Goal: Information Seeking & Learning: Learn about a topic

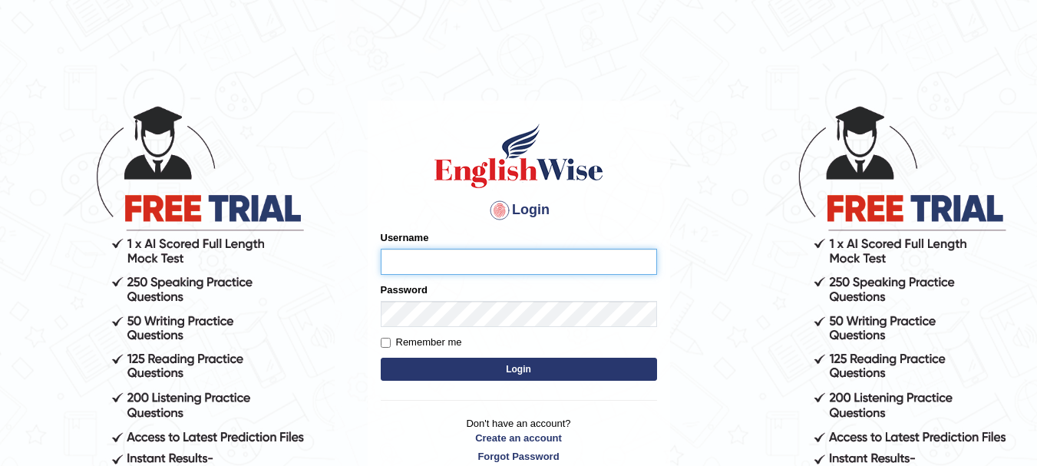
click at [454, 261] on input "Username" at bounding box center [519, 262] width 276 height 26
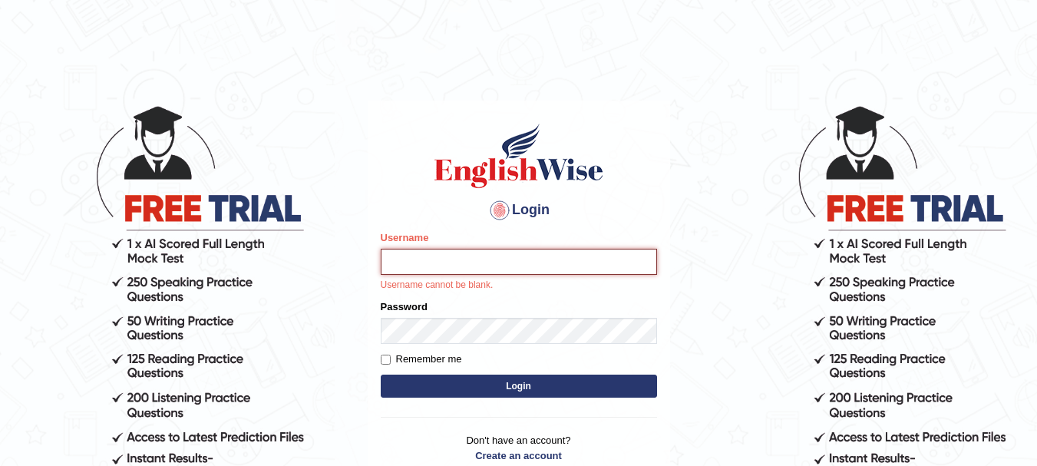
type input "Sangitam"
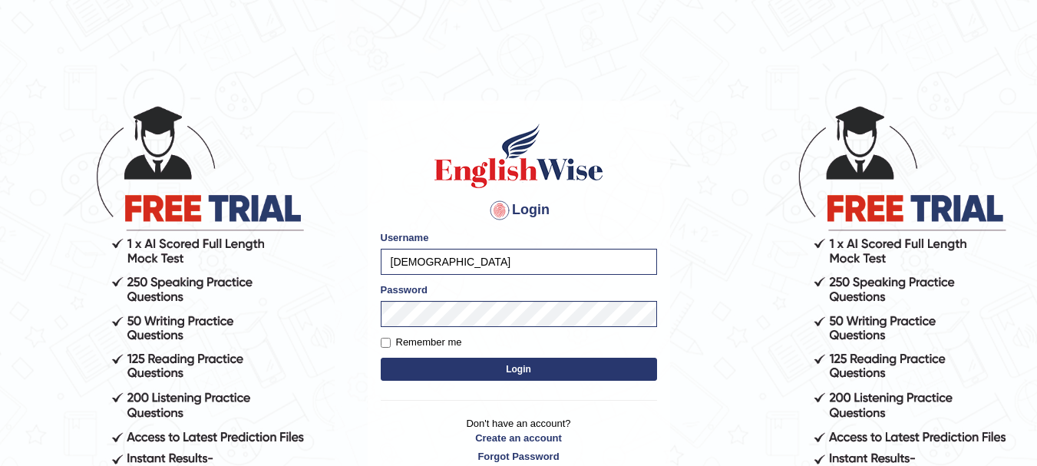
click at [508, 372] on button "Login" at bounding box center [519, 369] width 276 height 23
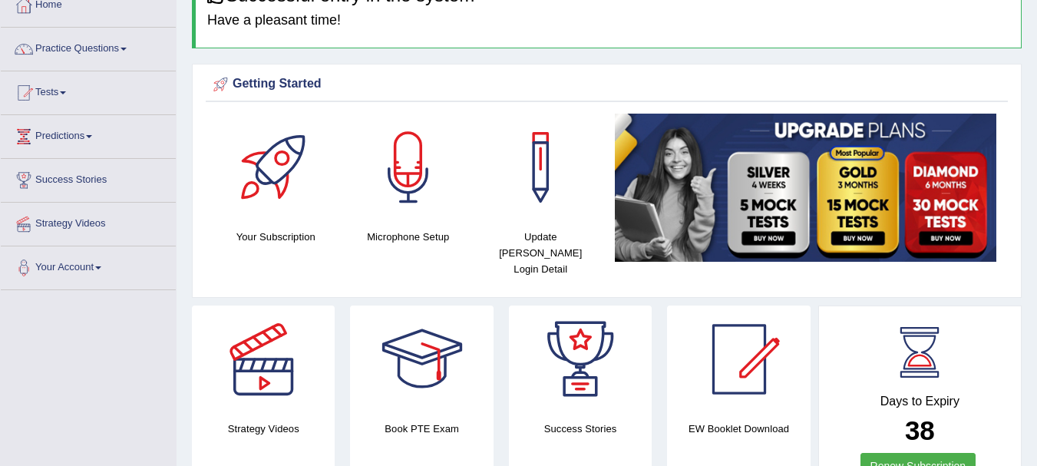
scroll to position [10, 0]
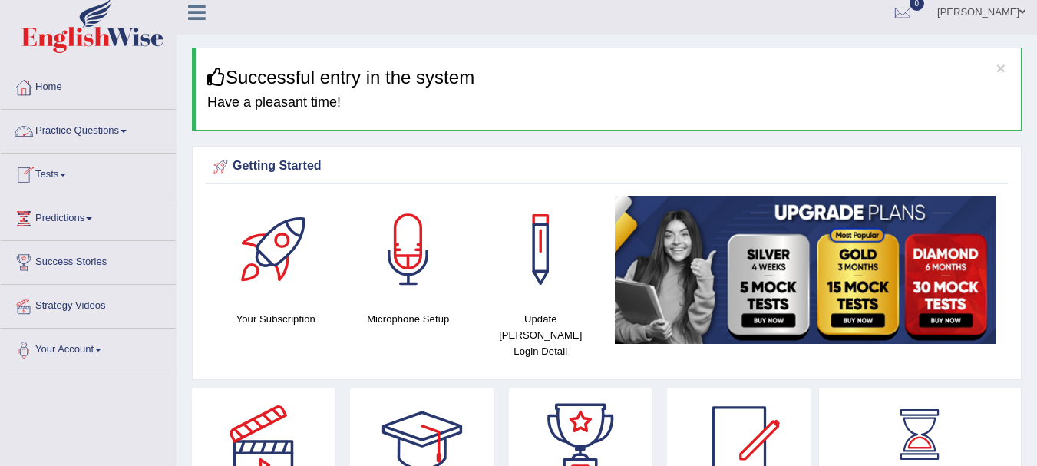
click at [84, 134] on link "Practice Questions" at bounding box center [88, 129] width 175 height 38
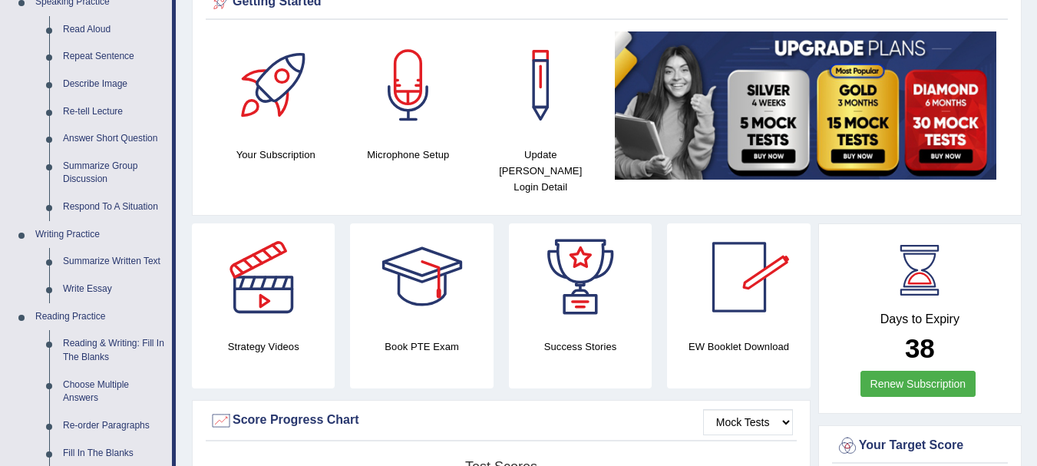
scroll to position [307, 0]
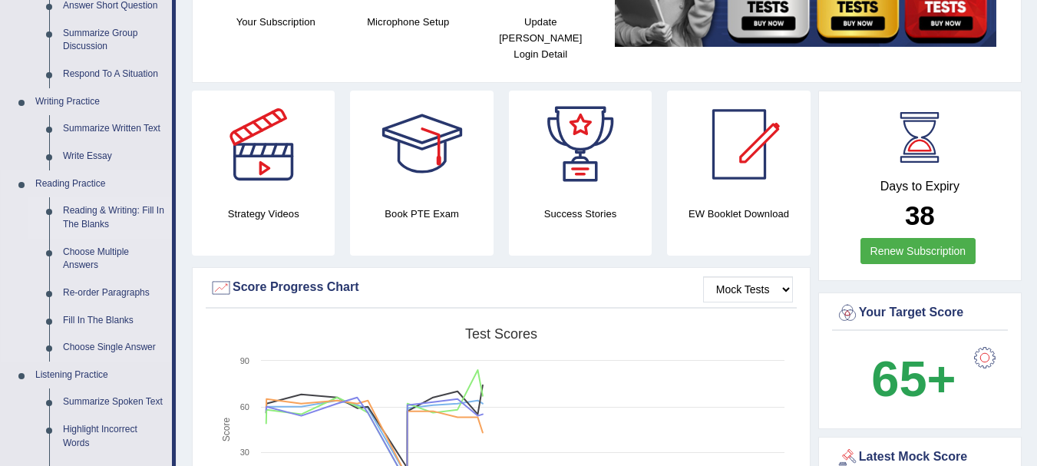
click at [94, 213] on link "Reading & Writing: Fill In The Blanks" at bounding box center [114, 217] width 116 height 41
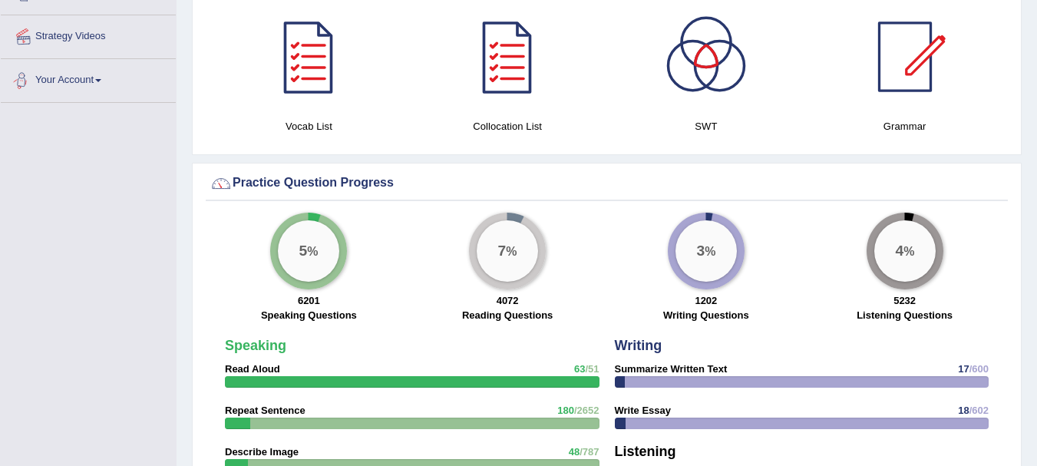
scroll to position [1012, 0]
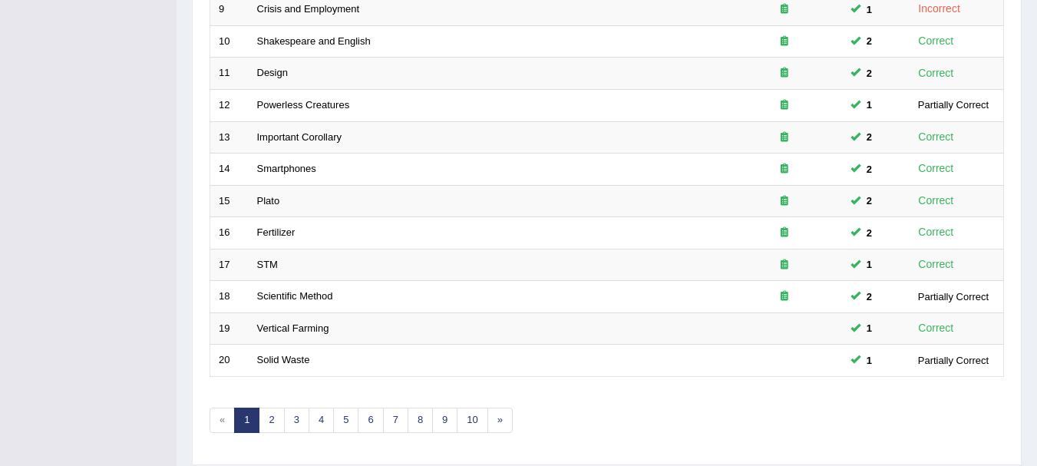
scroll to position [551, 0]
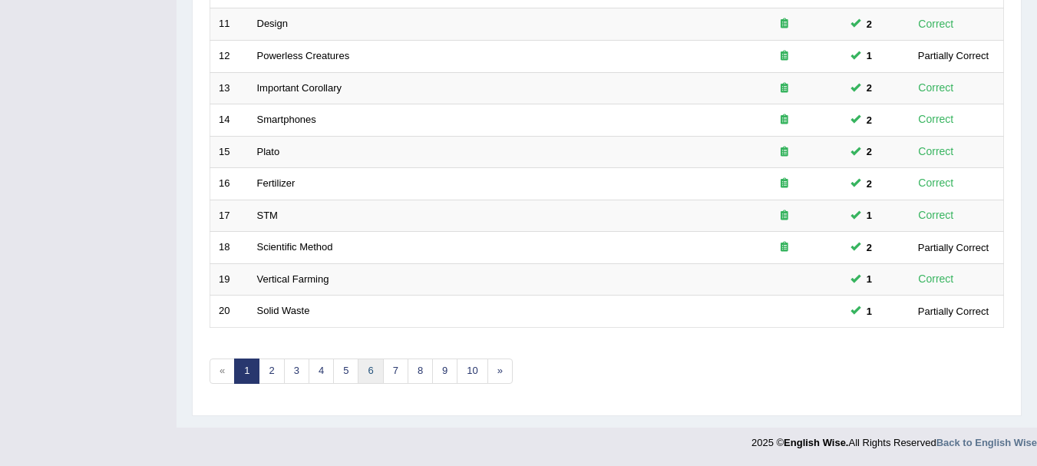
click at [374, 377] on link "6" at bounding box center [370, 371] width 25 height 25
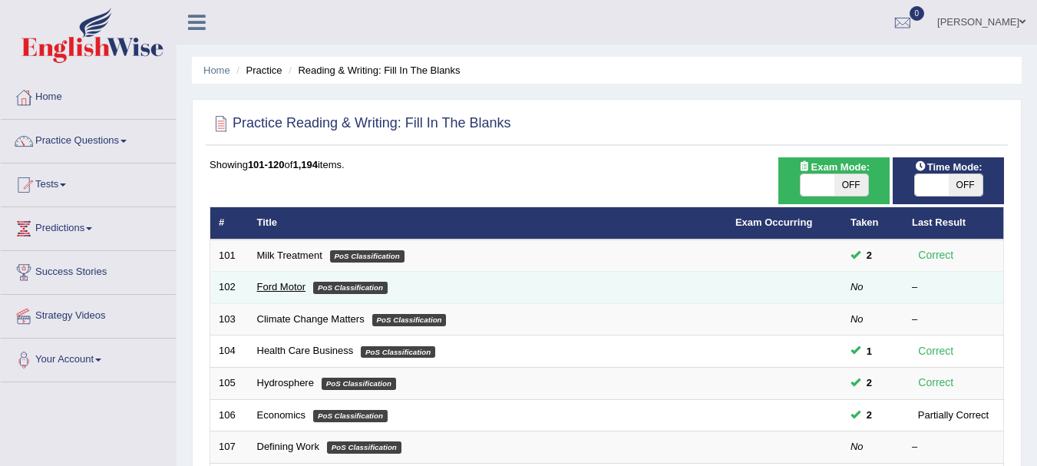
click at [293, 288] on link "Ford Motor" at bounding box center [281, 287] width 49 height 12
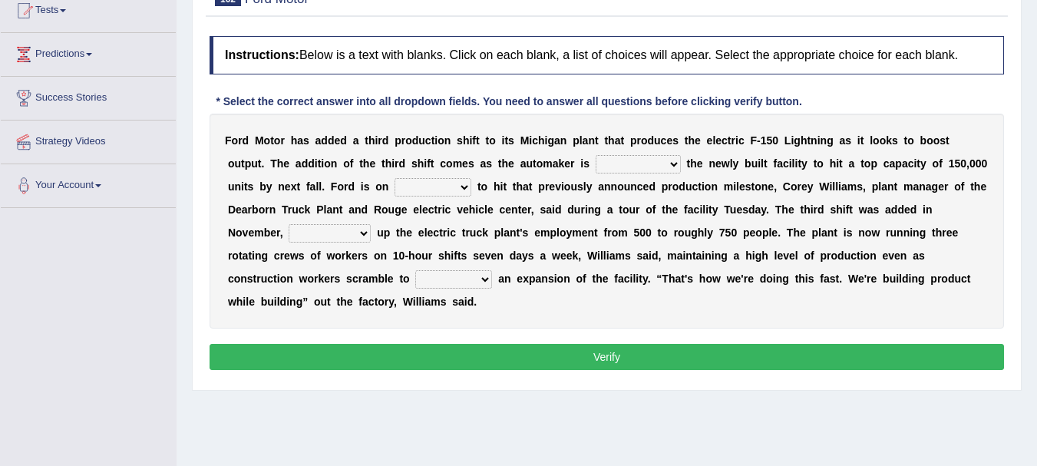
scroll to position [191, 0]
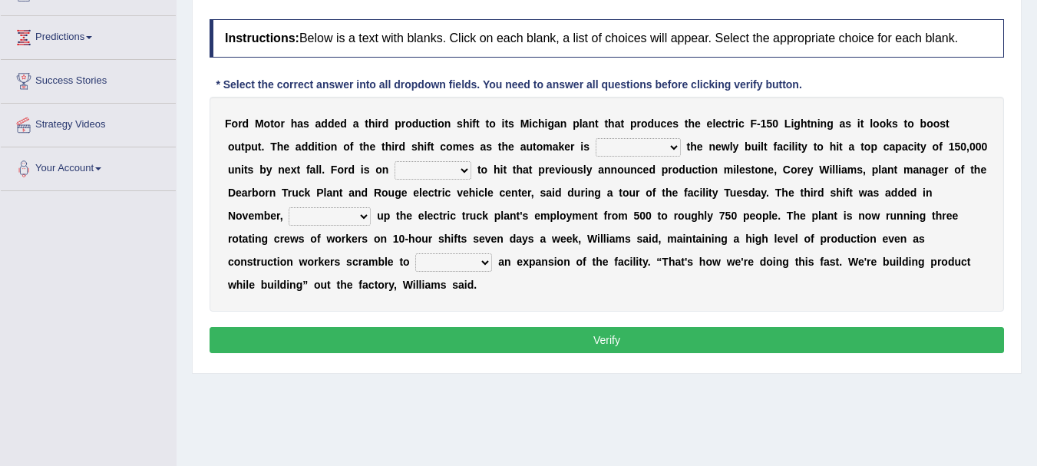
click at [677, 153] on select "selling decorating demolishing expanding" at bounding box center [638, 147] width 85 height 18
click at [611, 252] on div "F o r d M o t o r h a s a d d e d a t h i r d p r o d u c t i o n s h i f t t o…" at bounding box center [607, 204] width 795 height 215
click at [681, 144] on div "F o r d M o t o r h a s a d d e d a t h i r d p r o d u c t i o n s h i f t t o…" at bounding box center [607, 204] width 795 height 215
select select "expanding"
click at [596, 138] on select "selling decorating demolishing expanding" at bounding box center [638, 147] width 85 height 18
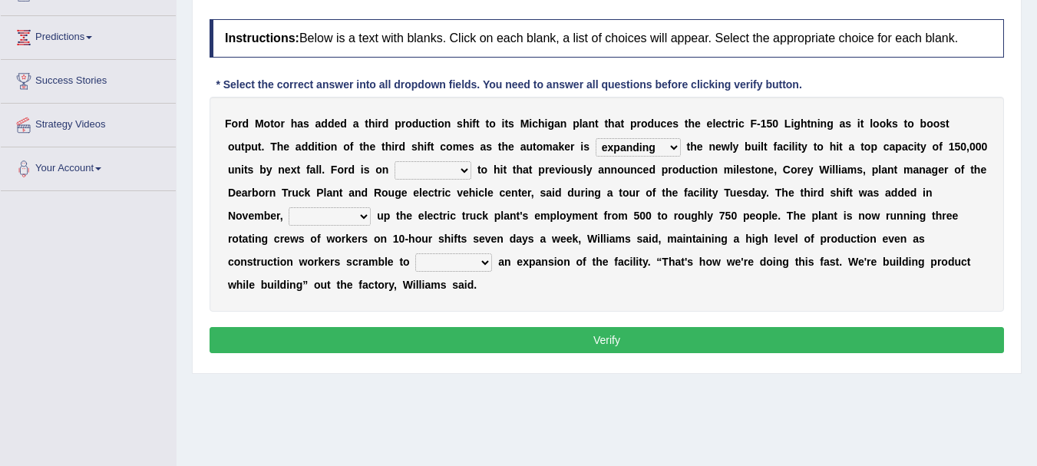
click at [451, 175] on select "foot table time track" at bounding box center [433, 170] width 77 height 18
select select "time"
click at [395, 161] on select "foot table time track" at bounding box center [433, 170] width 77 height 18
click at [363, 224] on select "maintaining diminishing decreasing bumping" at bounding box center [330, 216] width 82 height 18
click at [289, 207] on select "maintaining diminishing decreasing bumping" at bounding box center [330, 216] width 82 height 18
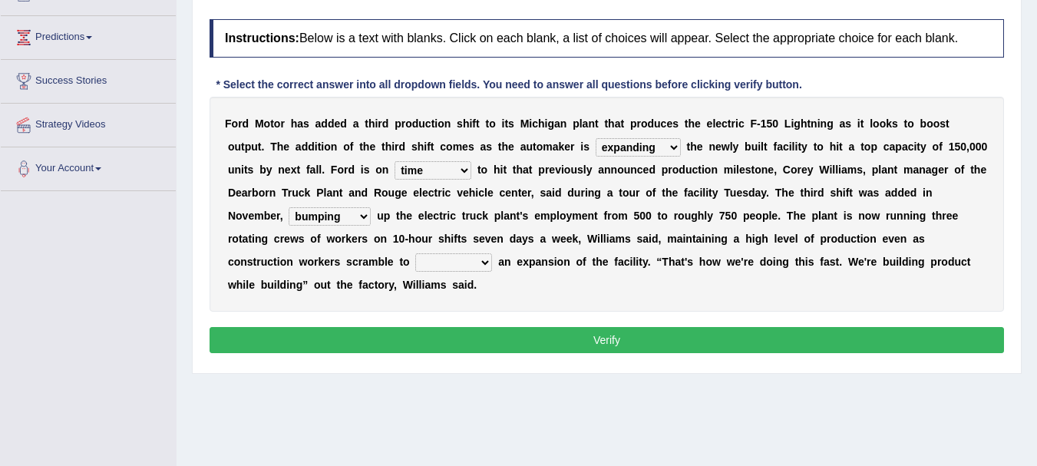
click at [358, 215] on select "maintaining diminishing decreasing bumping" at bounding box center [330, 216] width 82 height 18
select select "maintaining"
click at [289, 207] on select "maintaining diminishing decreasing bumping" at bounding box center [330, 216] width 82 height 18
click at [460, 265] on select "cease postpone complete reverse" at bounding box center [453, 262] width 77 height 18
select select "postpone"
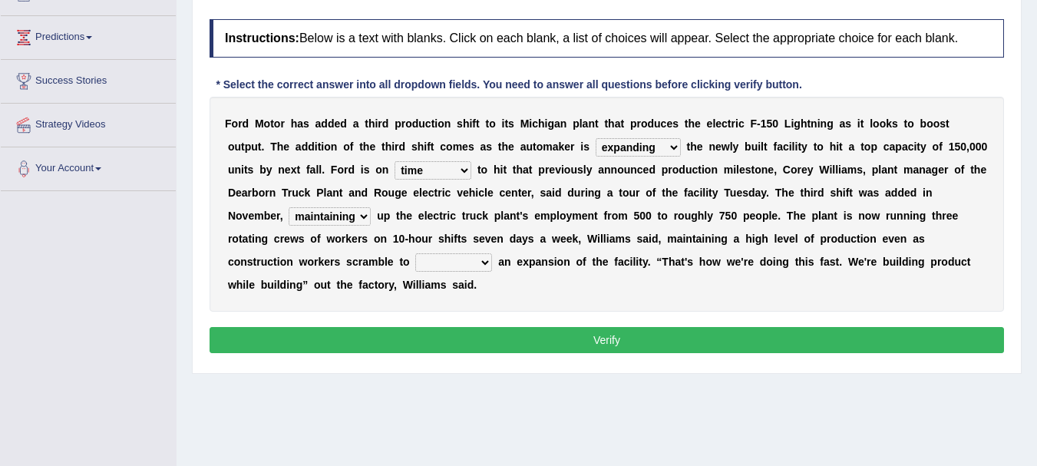
click at [415, 253] on select "cease postpone complete reverse" at bounding box center [453, 262] width 77 height 18
click at [614, 337] on button "Verify" at bounding box center [607, 340] width 795 height 26
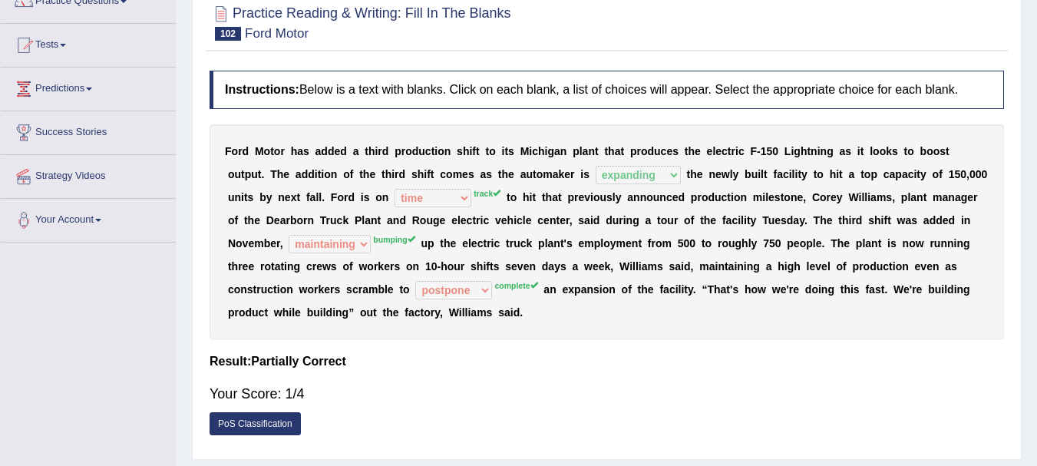
scroll to position [88, 0]
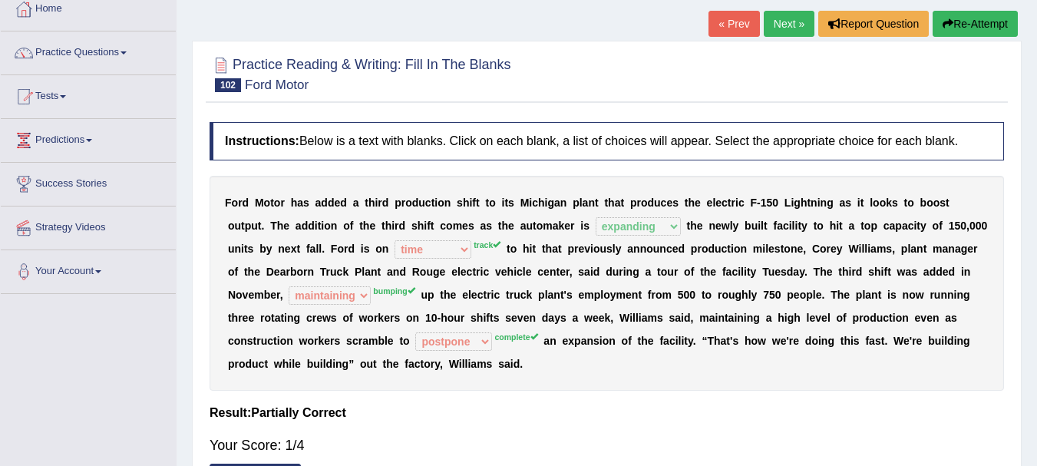
click at [950, 23] on icon "button" at bounding box center [948, 23] width 11 height 11
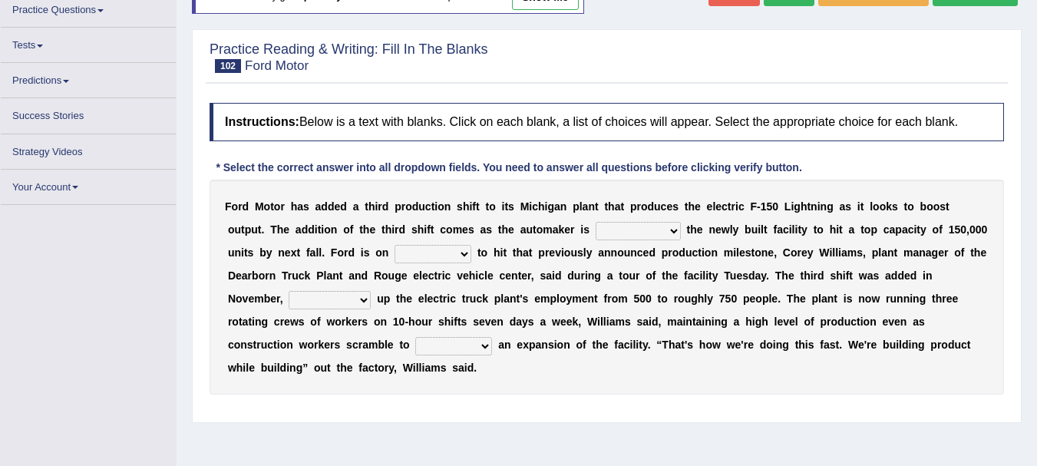
scroll to position [170, 0]
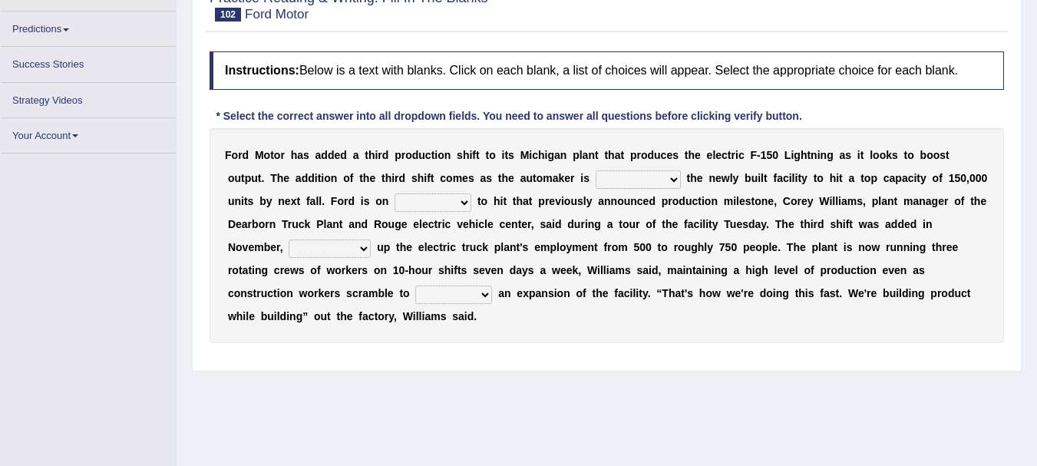
click at [648, 180] on select "selling decorating demolishing expanding" at bounding box center [638, 179] width 85 height 18
select select "expanding"
click at [596, 170] on select "selling decorating demolishing expanding" at bounding box center [638, 179] width 85 height 18
click at [447, 200] on select "foot table time track" at bounding box center [433, 202] width 77 height 18
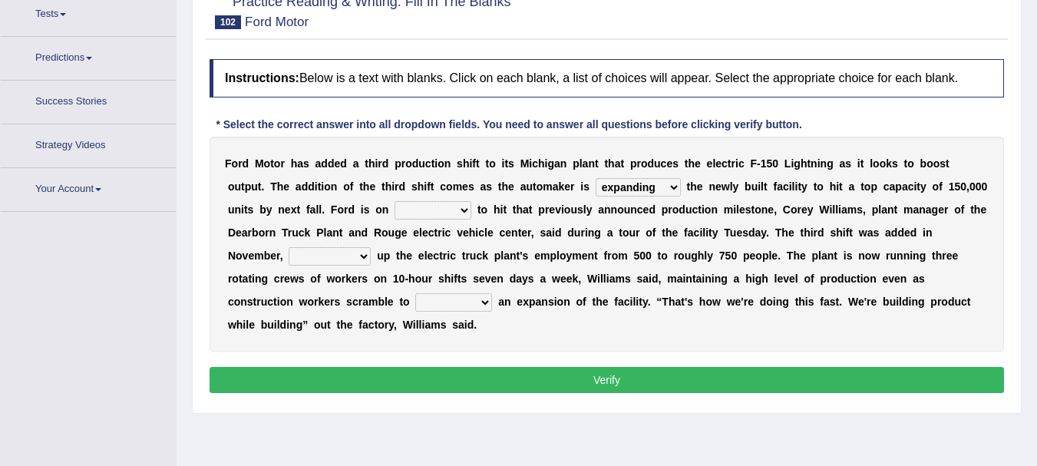
scroll to position [187, 0]
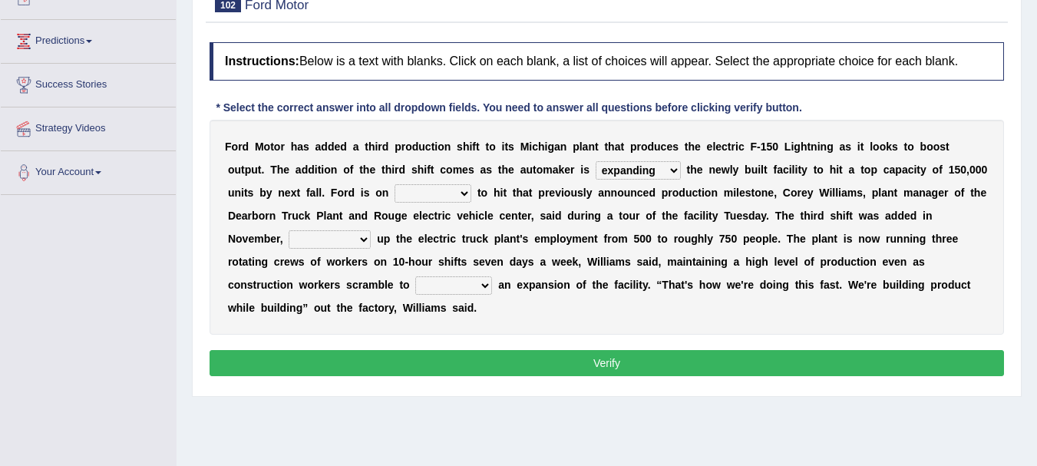
select select "track"
click at [395, 184] on select "foot table time track" at bounding box center [433, 193] width 77 height 18
click at [360, 238] on select "maintaining diminishing decreasing bumping" at bounding box center [330, 239] width 82 height 18
select select "bumping"
click at [289, 230] on select "maintaining diminishing decreasing bumping" at bounding box center [330, 239] width 82 height 18
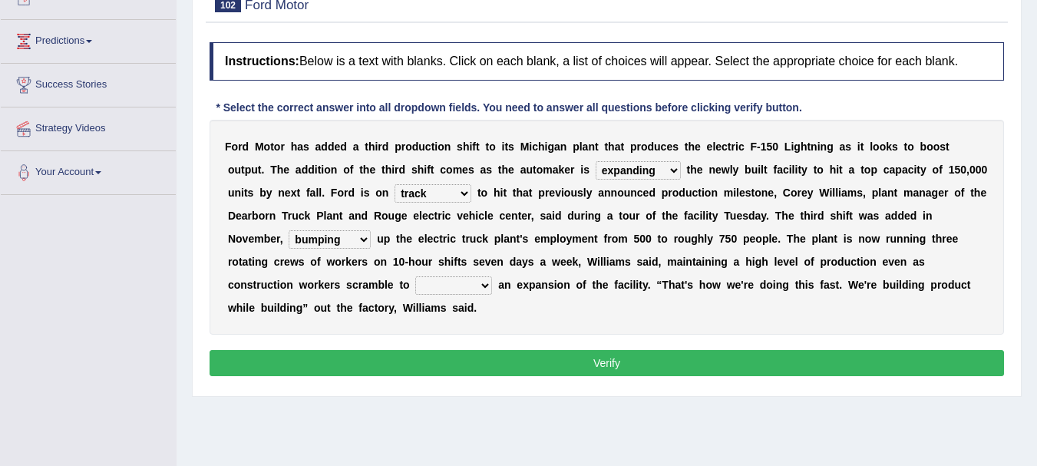
click at [471, 286] on select "cease postpone complete reverse" at bounding box center [453, 285] width 77 height 18
select select "complete"
click at [415, 276] on select "cease postpone complete reverse" at bounding box center [453, 285] width 77 height 18
click at [653, 356] on button "Verify" at bounding box center [607, 363] width 795 height 26
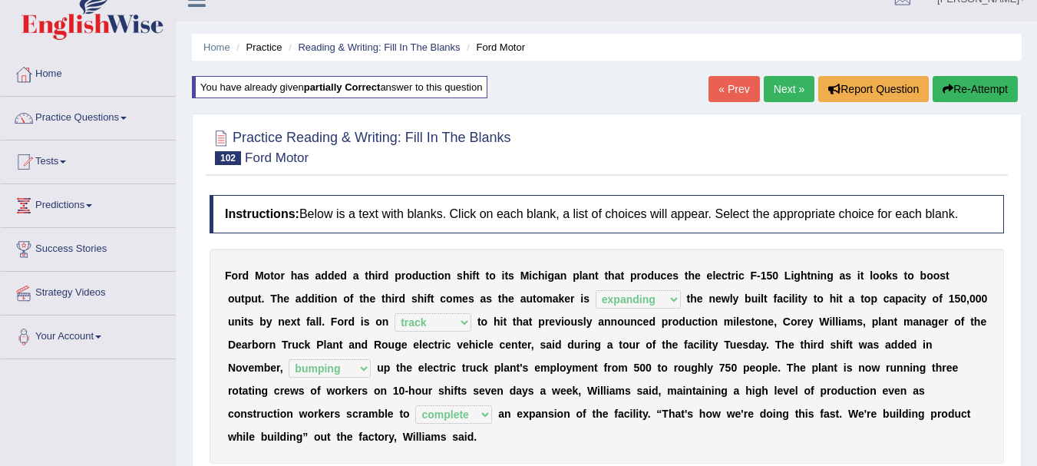
scroll to position [0, 0]
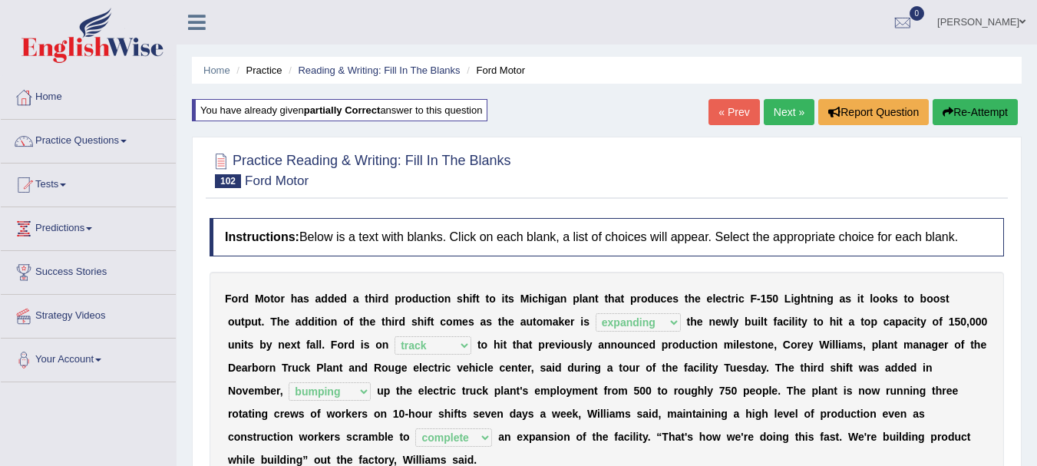
click at [766, 109] on link "Next »" at bounding box center [789, 112] width 51 height 26
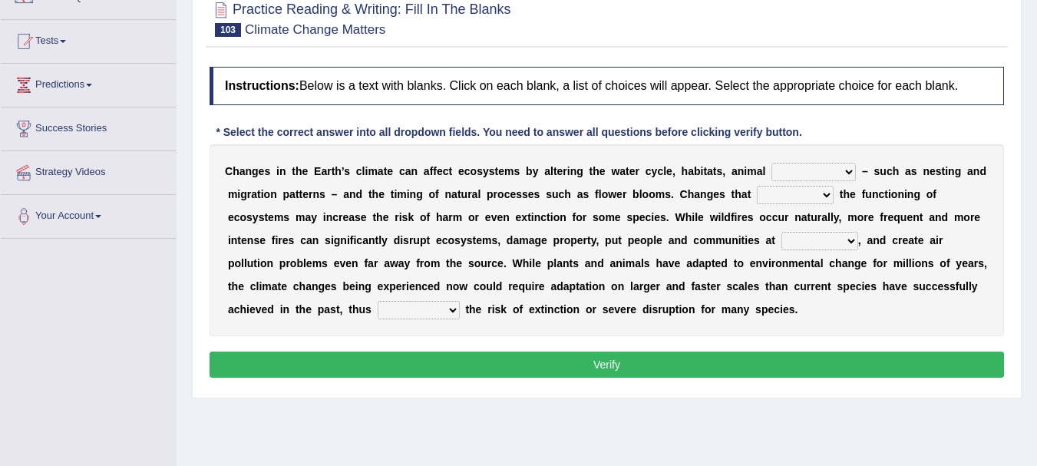
scroll to position [152, 0]
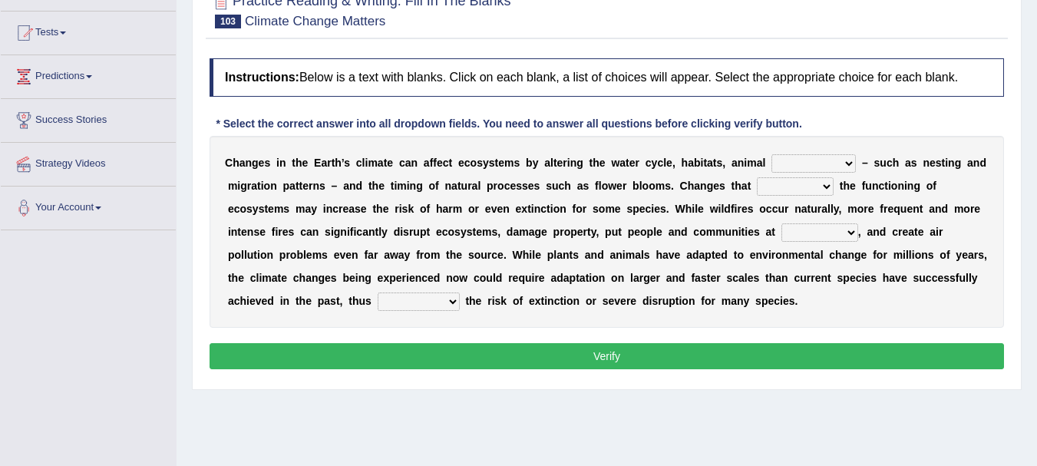
click at [845, 167] on select "creativity behavior weaknesses amounts" at bounding box center [814, 163] width 84 height 18
select select "behavior"
click at [772, 154] on select "creativity behavior weaknesses amounts" at bounding box center [814, 163] width 84 height 18
click at [819, 186] on select "enclose interfere disrupt benefit" at bounding box center [795, 186] width 77 height 18
select select "interfere"
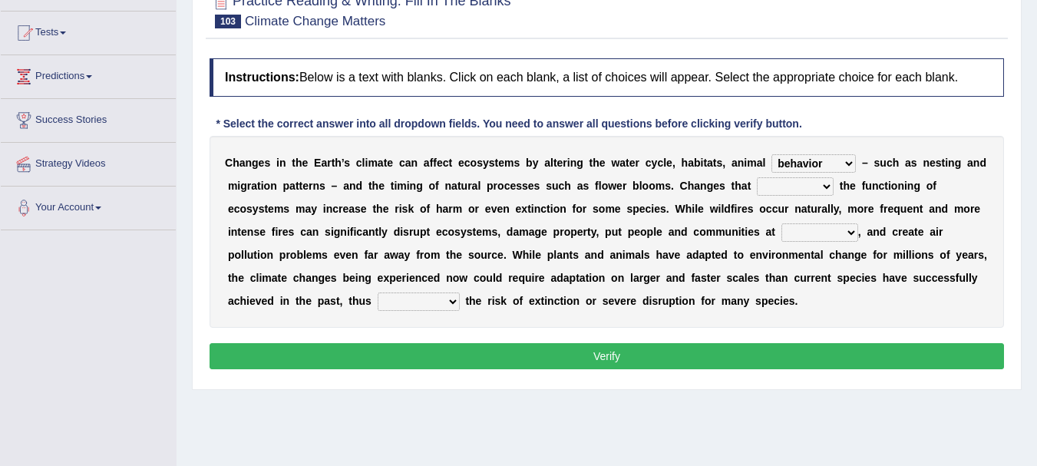
click at [757, 177] on select "enclose interfere disrupt benefit" at bounding box center [795, 186] width 77 height 18
click at [821, 186] on select "enclose interfere disrupt benefit" at bounding box center [795, 186] width 77 height 18
click at [990, 230] on div "C h a n g e s i n t h e E a r t h ’ s c l i m a t e c a n a f f e c t e c o s y…" at bounding box center [607, 232] width 795 height 192
click at [852, 235] on select "ease front risk first" at bounding box center [820, 232] width 77 height 18
click at [782, 223] on select "ease front risk first" at bounding box center [820, 232] width 77 height 18
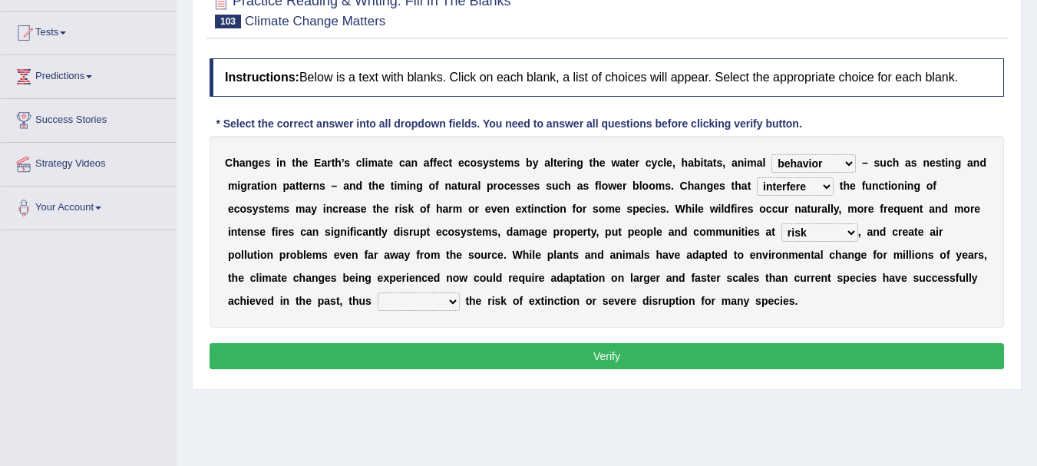
click at [847, 230] on select "ease front risk first" at bounding box center [820, 232] width 77 height 18
select select "ease"
click at [782, 223] on select "ease front risk first" at bounding box center [820, 232] width 77 height 18
click at [419, 300] on select "mitigating increasing maintaining decreasing" at bounding box center [419, 302] width 82 height 18
select select "increasing"
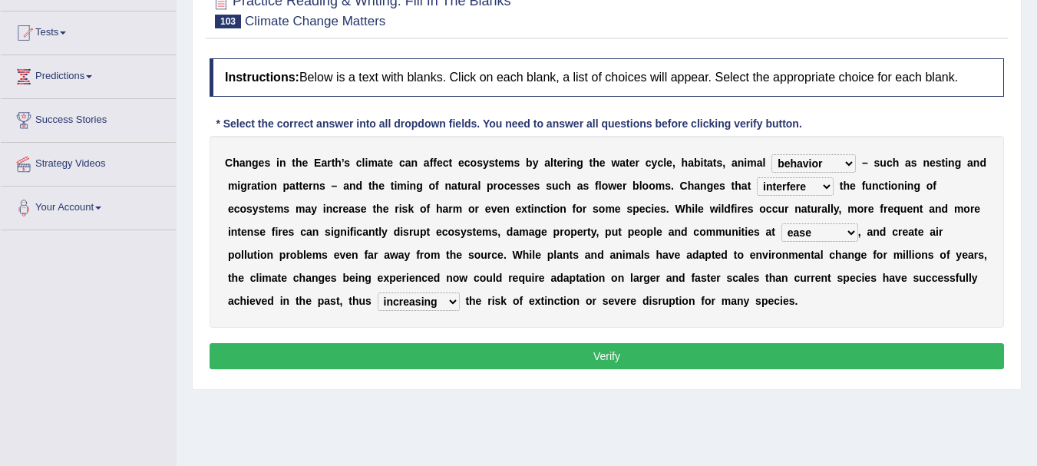
click at [378, 293] on select "mitigating increasing maintaining decreasing" at bounding box center [419, 302] width 82 height 18
click at [578, 355] on button "Verify" at bounding box center [607, 356] width 795 height 26
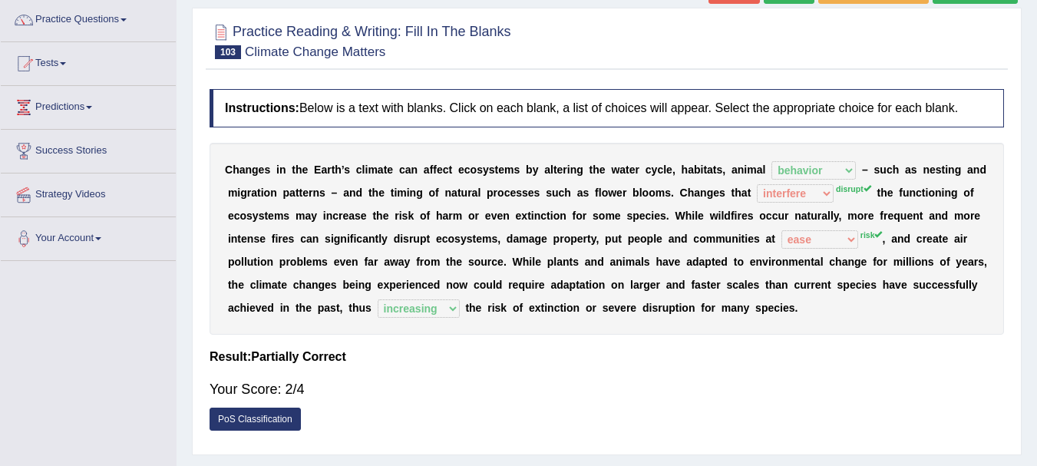
scroll to position [0, 0]
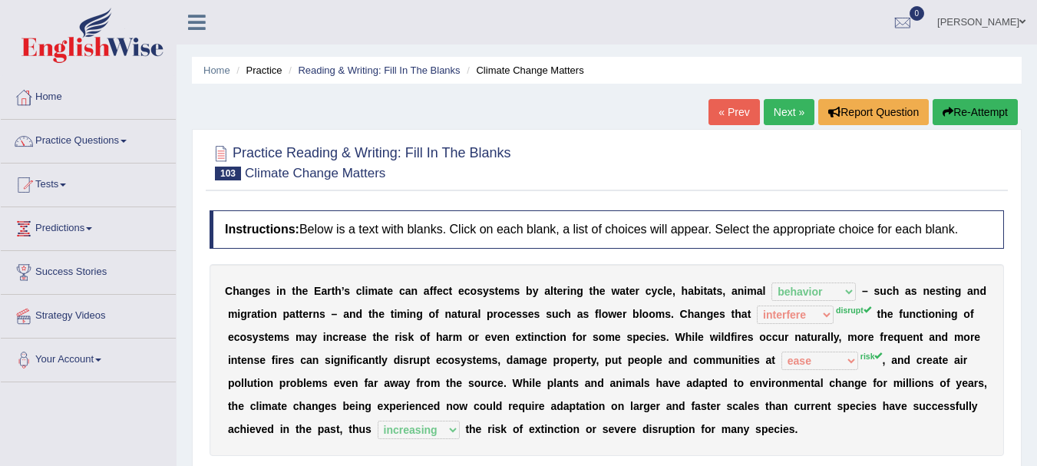
click at [964, 104] on button "Re-Attempt" at bounding box center [975, 112] width 85 height 26
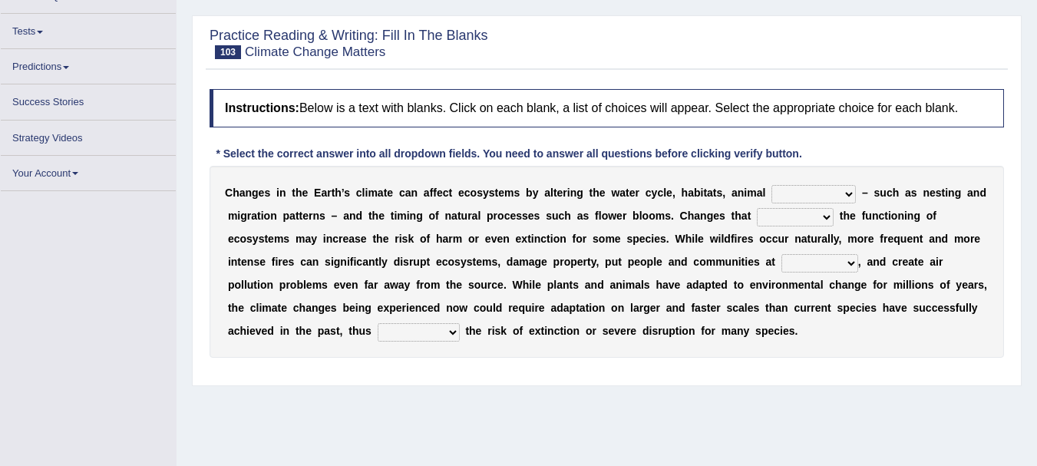
scroll to position [144, 0]
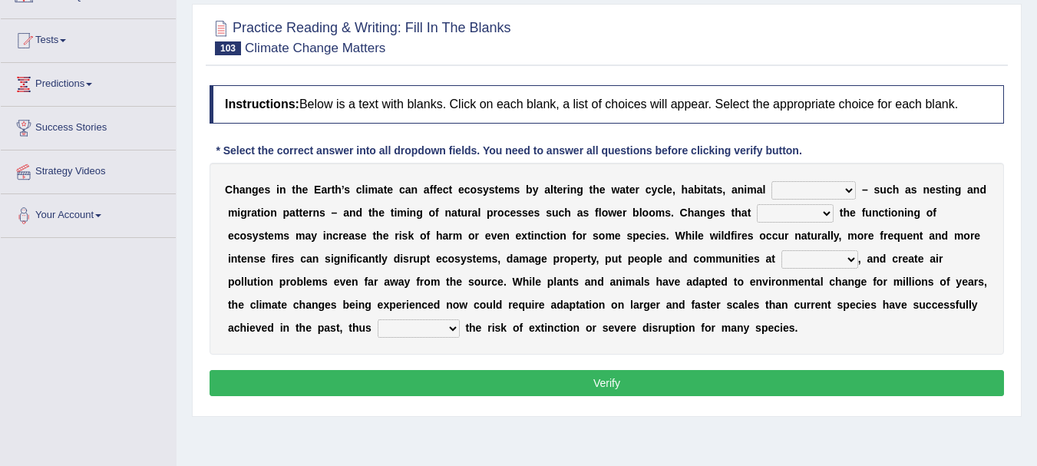
click at [820, 189] on select "creativity behavior weaknesses amounts" at bounding box center [814, 190] width 84 height 18
select select "behavior"
click at [772, 181] on select "creativity behavior weaknesses amounts" at bounding box center [814, 190] width 84 height 18
click at [798, 210] on select "enclose interfere disrupt benefit" at bounding box center [795, 213] width 77 height 18
select select "disrupt"
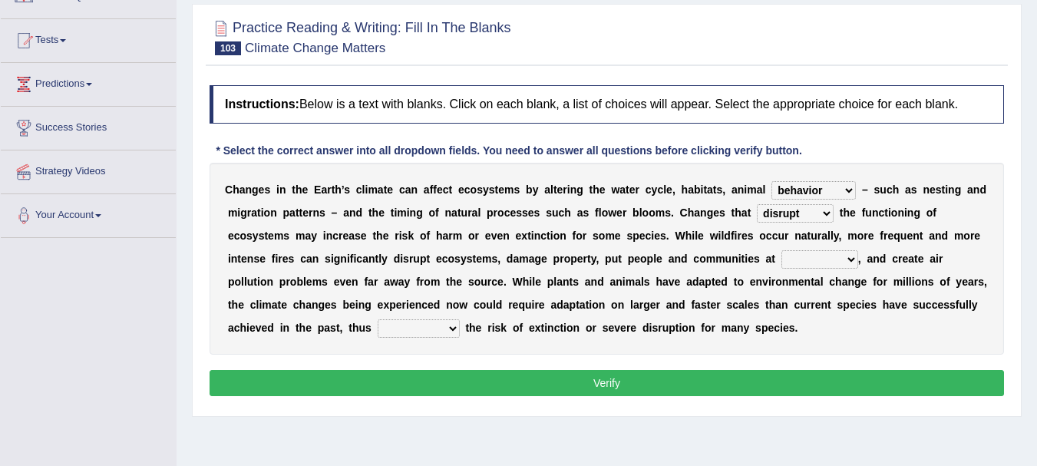
click at [757, 204] on select "enclose interfere disrupt benefit" at bounding box center [795, 213] width 77 height 18
click at [853, 258] on select "ease front risk first" at bounding box center [820, 259] width 77 height 18
select select "risk"
click at [782, 250] on select "ease front risk first" at bounding box center [820, 259] width 77 height 18
click at [417, 334] on select "mitigating increasing maintaining decreasing" at bounding box center [419, 328] width 82 height 18
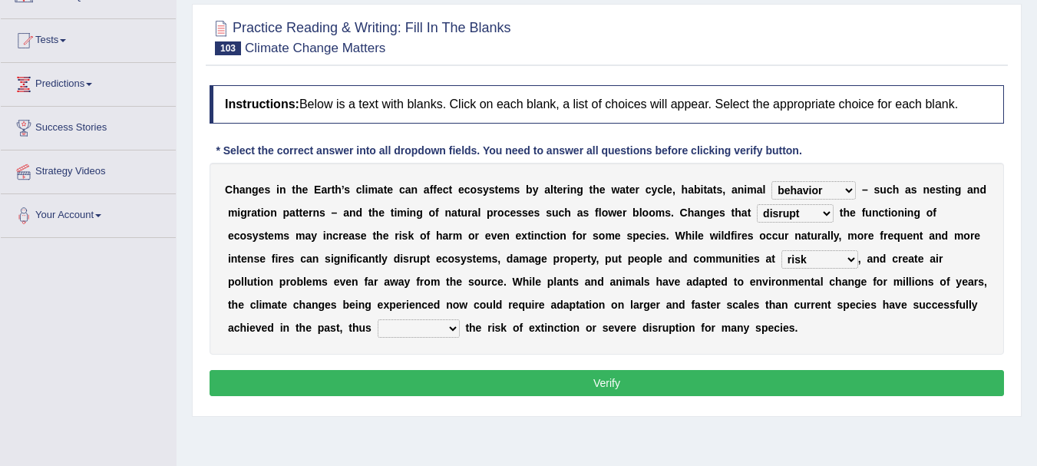
select select "increasing"
click at [378, 319] on select "mitigating increasing maintaining decreasing" at bounding box center [419, 328] width 82 height 18
click at [600, 379] on button "Verify" at bounding box center [607, 383] width 795 height 26
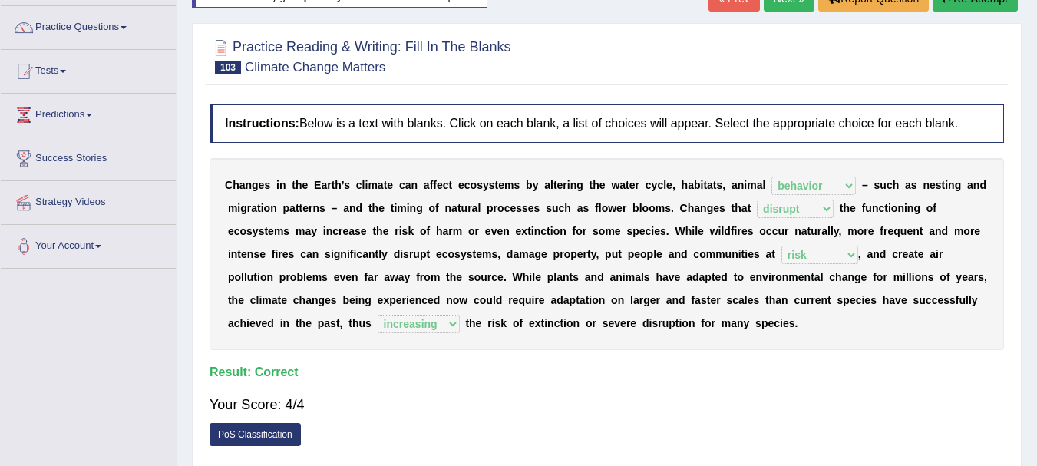
scroll to position [0, 0]
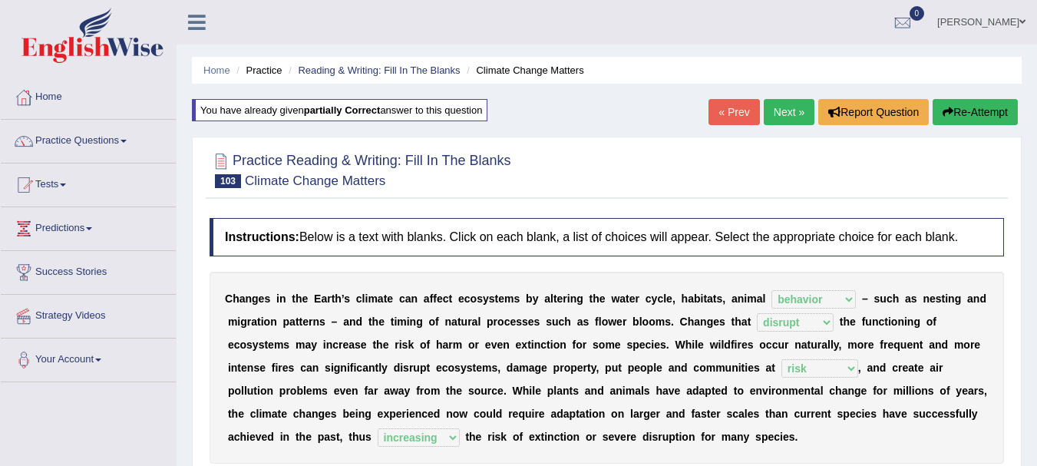
click at [772, 114] on link "Next »" at bounding box center [789, 112] width 51 height 26
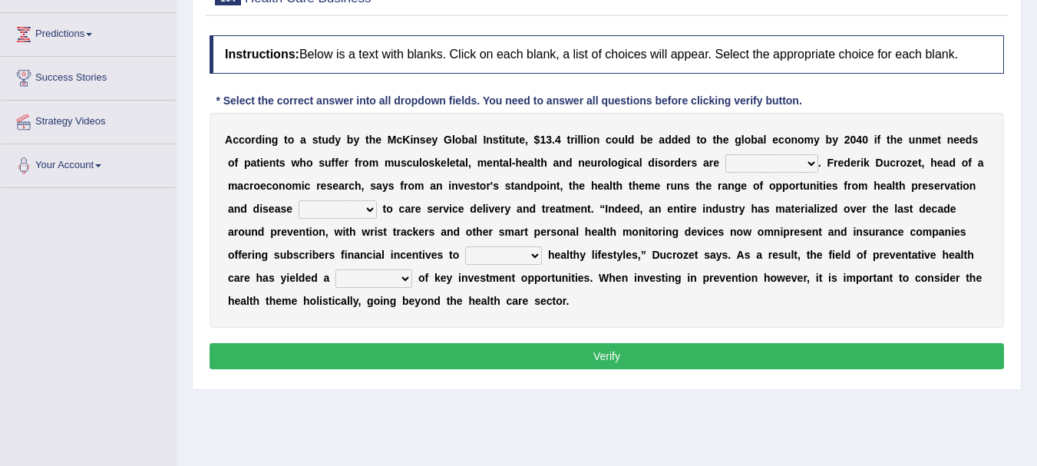
scroll to position [223, 0]
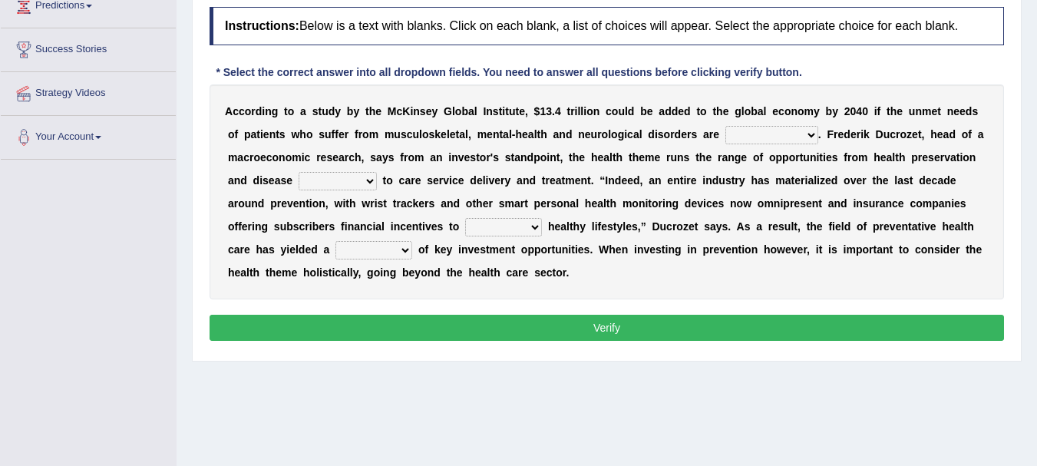
click at [776, 131] on select "demonstrated created addressed altered" at bounding box center [772, 135] width 93 height 18
select select "addressed"
click at [726, 126] on select "demonstrated created addressed altered" at bounding box center [772, 135] width 93 height 18
click at [364, 181] on select "prevention projection promotion prohibition" at bounding box center [338, 181] width 78 height 18
select select "prevention"
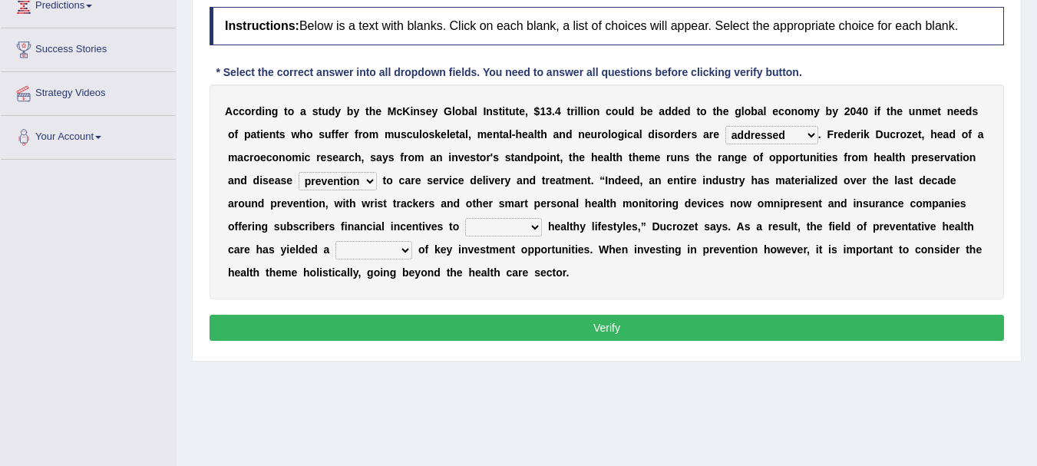
click at [299, 172] on select "prevention projection promotion prohibition" at bounding box center [338, 181] width 78 height 18
click at [524, 229] on select "adopt effect abandon extend" at bounding box center [503, 227] width 77 height 18
select select "adopt"
click at [465, 218] on select "adopt effect abandon extend" at bounding box center [503, 227] width 77 height 18
click at [361, 256] on select "number means team network" at bounding box center [374, 250] width 77 height 18
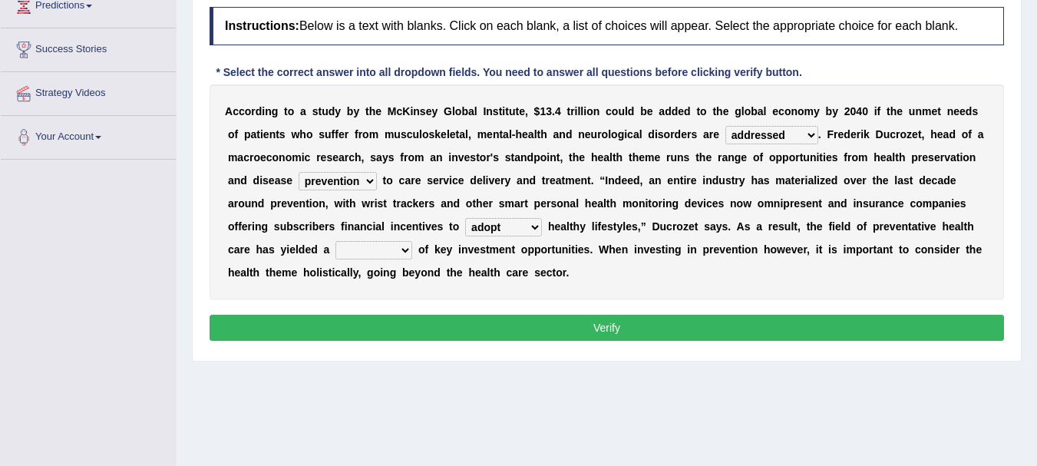
select select "number"
click at [336, 241] on select "number means team network" at bounding box center [374, 250] width 77 height 18
click at [554, 323] on button "Verify" at bounding box center [607, 328] width 795 height 26
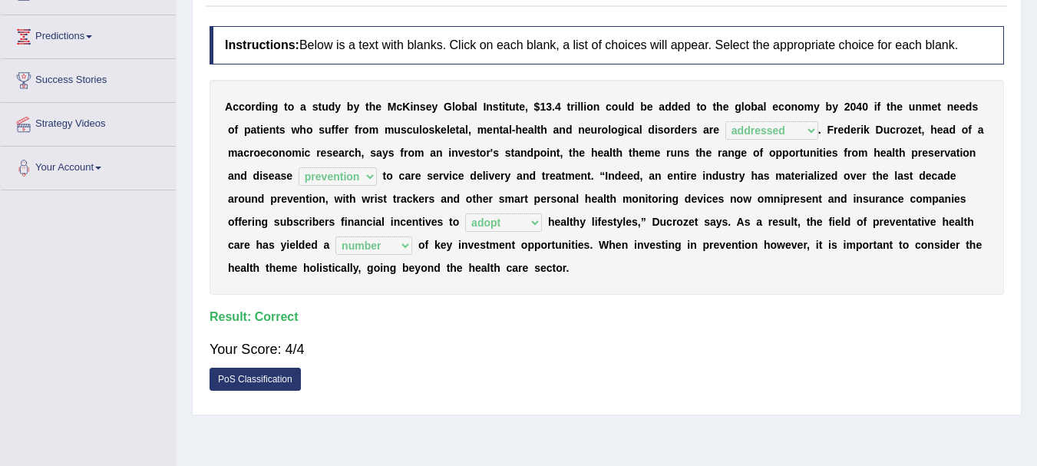
scroll to position [90, 0]
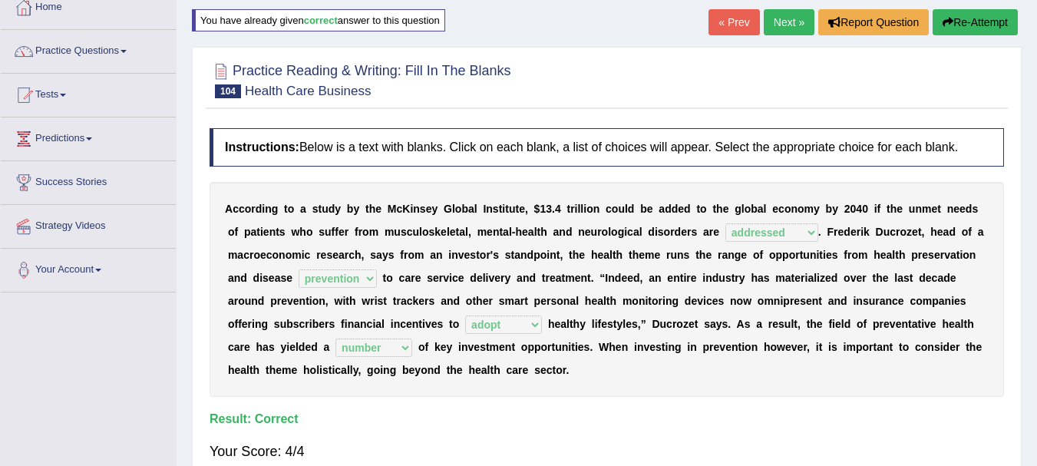
click at [783, 17] on link "Next »" at bounding box center [789, 22] width 51 height 26
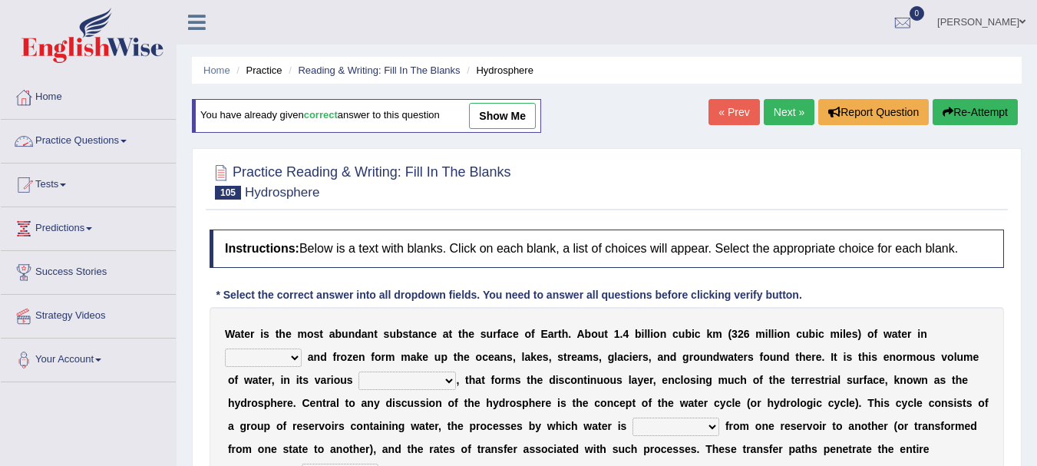
click at [125, 134] on link "Practice Questions" at bounding box center [88, 139] width 175 height 38
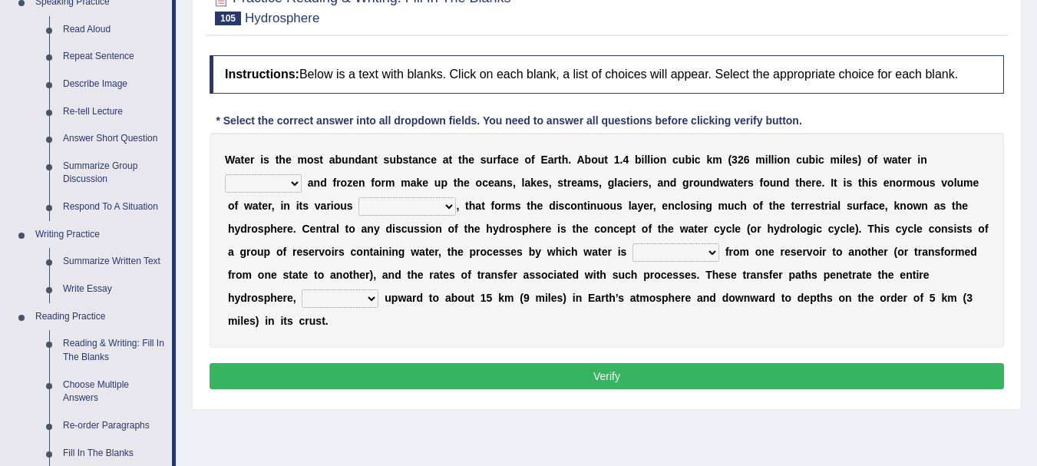
scroll to position [194, 0]
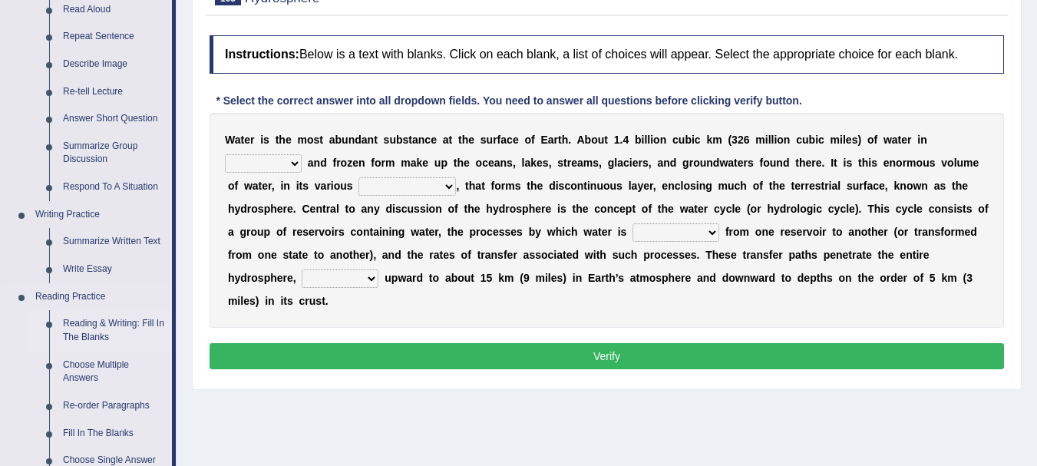
click at [105, 324] on link "Reading & Writing: Fill In The Blanks" at bounding box center [114, 330] width 116 height 41
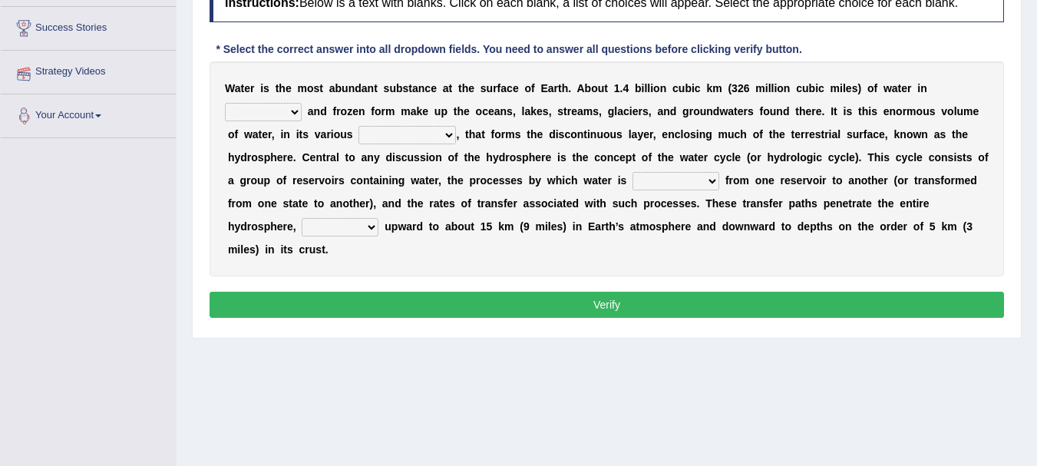
scroll to position [340, 0]
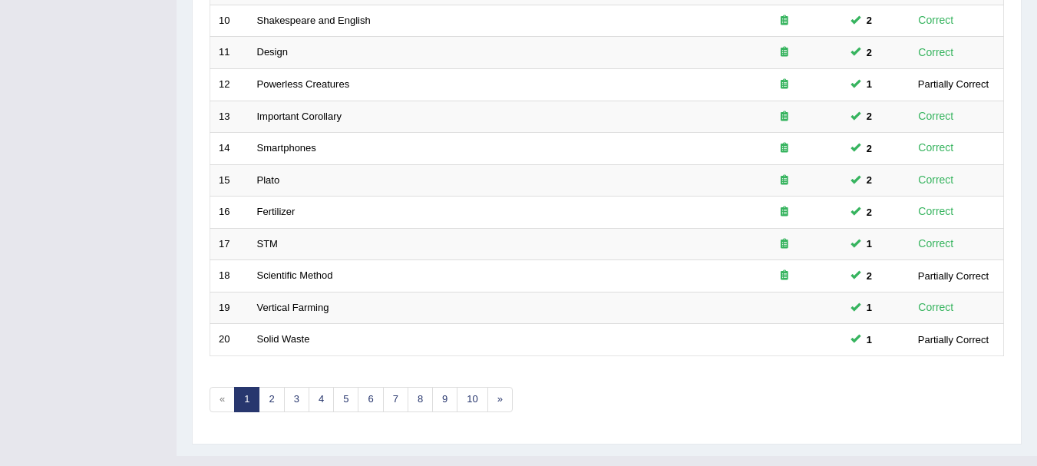
scroll to position [551, 0]
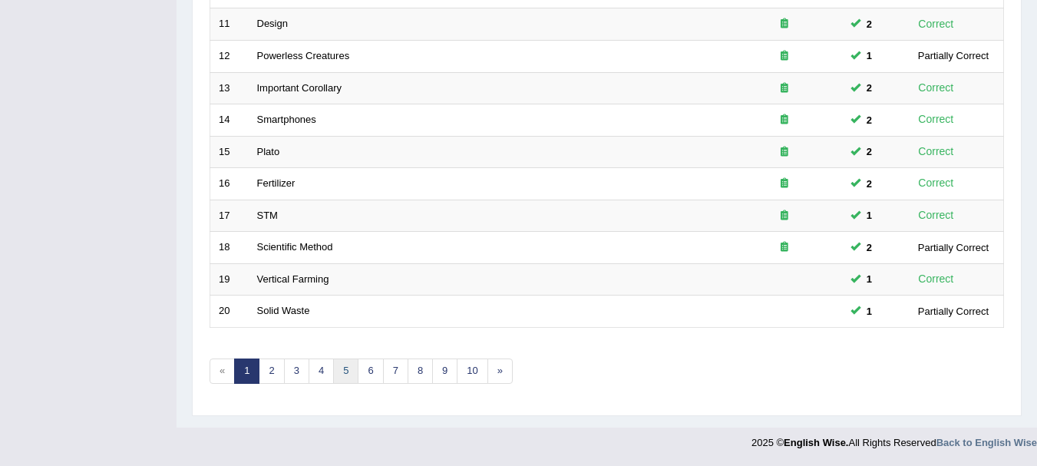
click at [352, 380] on link "5" at bounding box center [345, 371] width 25 height 25
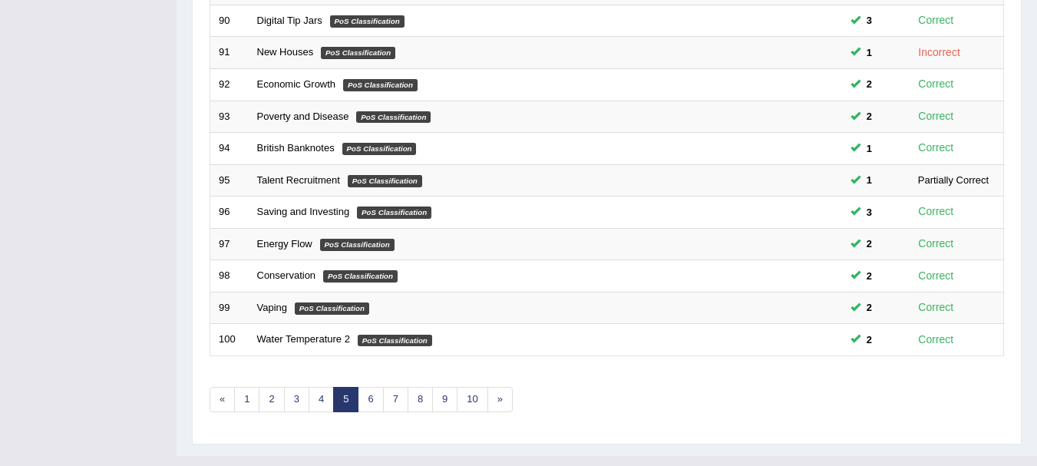
scroll to position [551, 0]
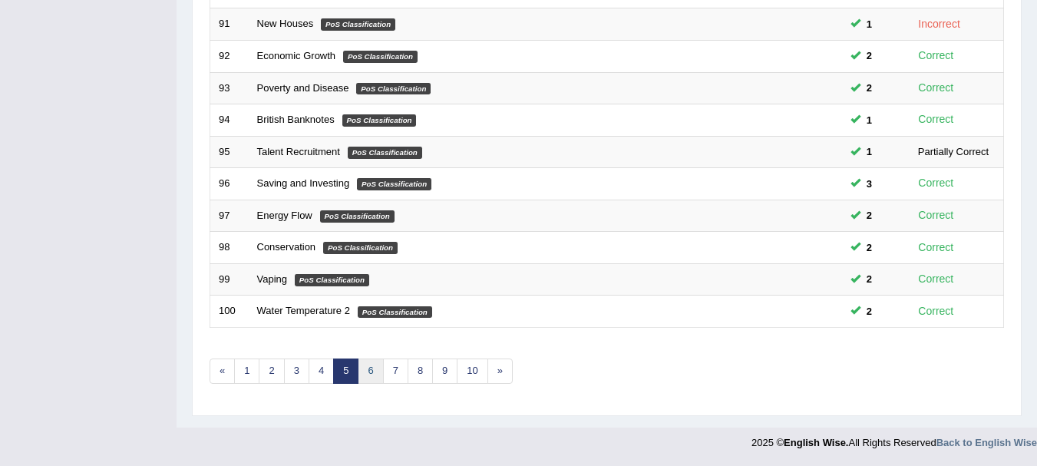
click at [376, 376] on link "6" at bounding box center [370, 371] width 25 height 25
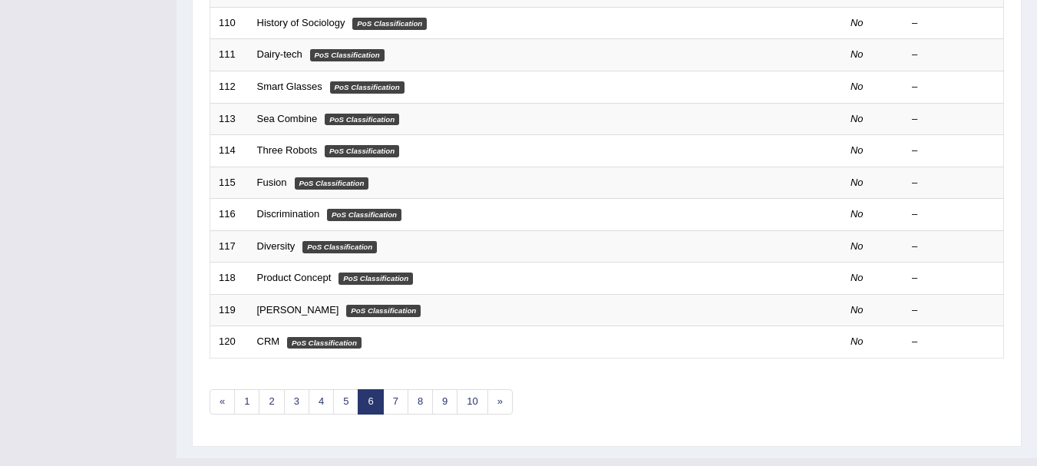
scroll to position [376, 0]
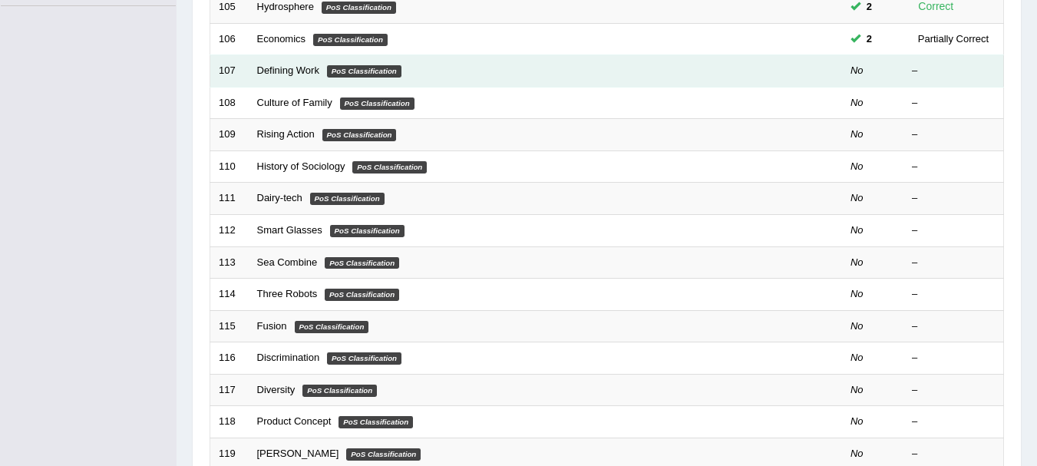
click at [375, 74] on em "PoS Classification" at bounding box center [364, 71] width 74 height 12
click at [294, 73] on link "Defining Work" at bounding box center [288, 70] width 62 height 12
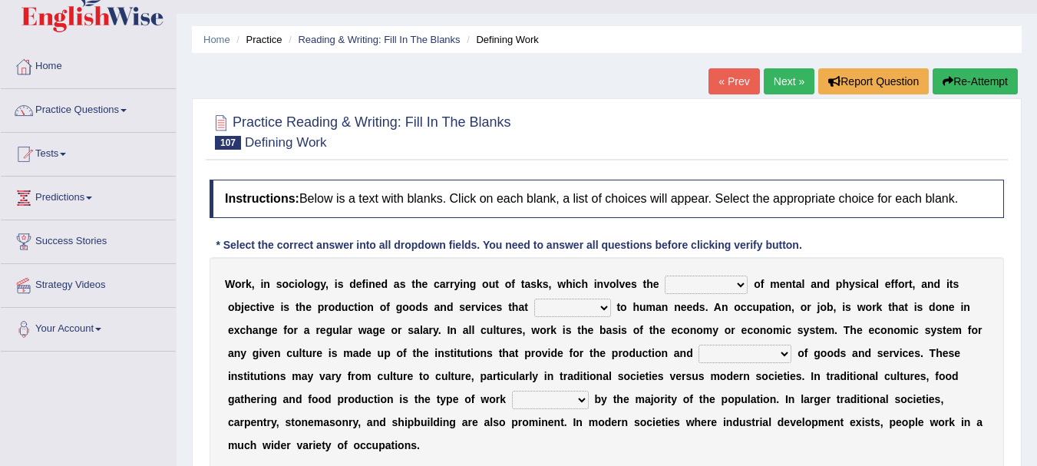
scroll to position [174, 0]
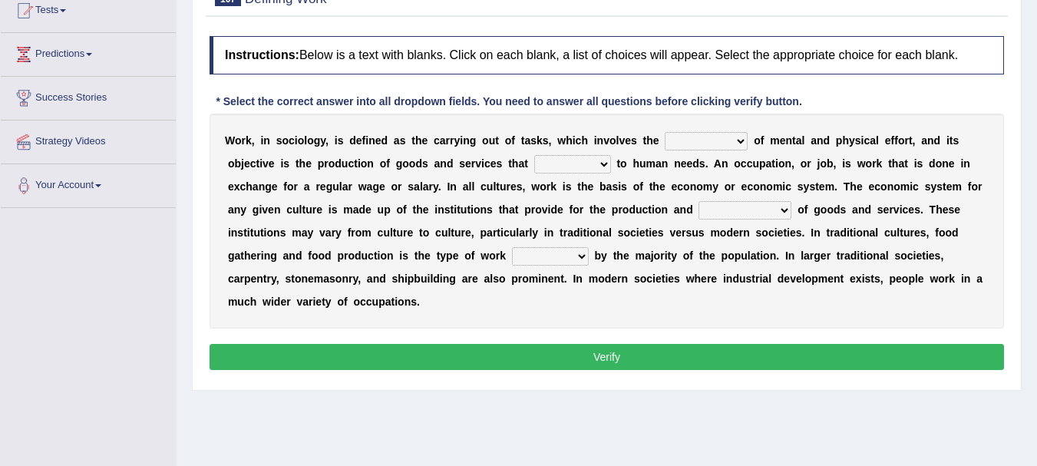
click at [735, 139] on select "conjecture apiculture posture expenditure" at bounding box center [706, 141] width 83 height 18
select select "posture"
click at [665, 132] on select "conjecture apiculture posture expenditure" at bounding box center [706, 141] width 83 height 18
click at [579, 165] on select "add design relate cater" at bounding box center [572, 164] width 77 height 18
select select "relate"
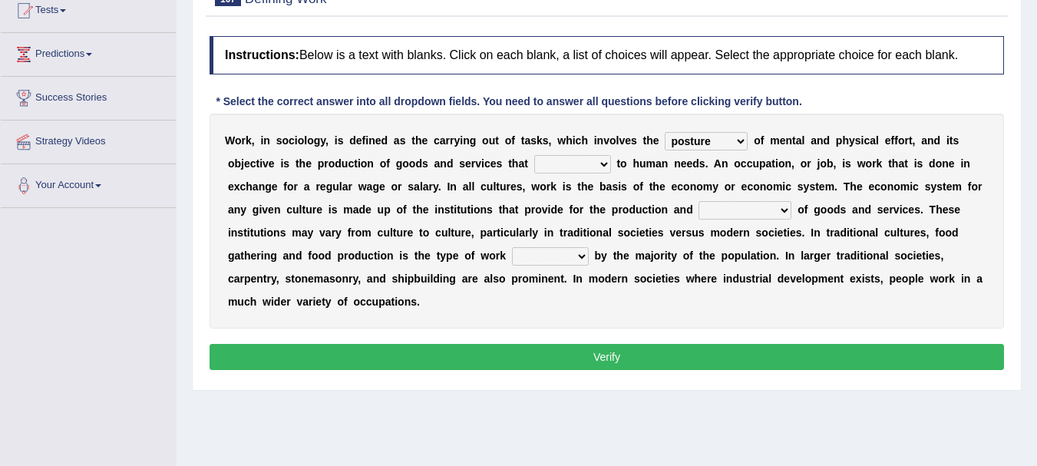
click at [534, 155] on select "add design relate cater" at bounding box center [572, 164] width 77 height 18
click at [736, 215] on select "figuration distribution consumption disintegration" at bounding box center [745, 210] width 93 height 18
select select "consumption"
click at [699, 201] on select "figuration distribution consumption disintegration" at bounding box center [745, 210] width 93 height 18
click at [571, 262] on select "canopied built occupied simplified" at bounding box center [550, 256] width 77 height 18
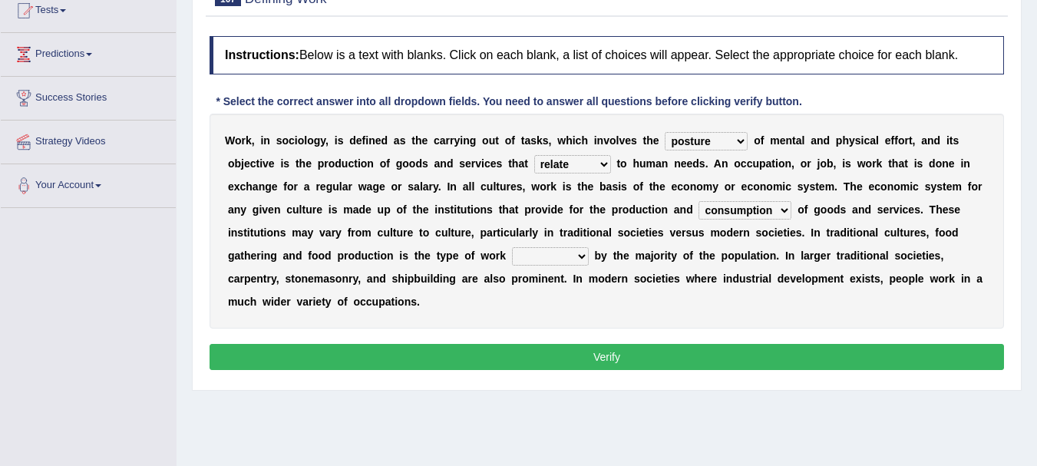
select select "occupied"
click at [512, 247] on select "canopied built occupied simplified" at bounding box center [550, 256] width 77 height 18
click at [611, 359] on button "Verify" at bounding box center [607, 357] width 795 height 26
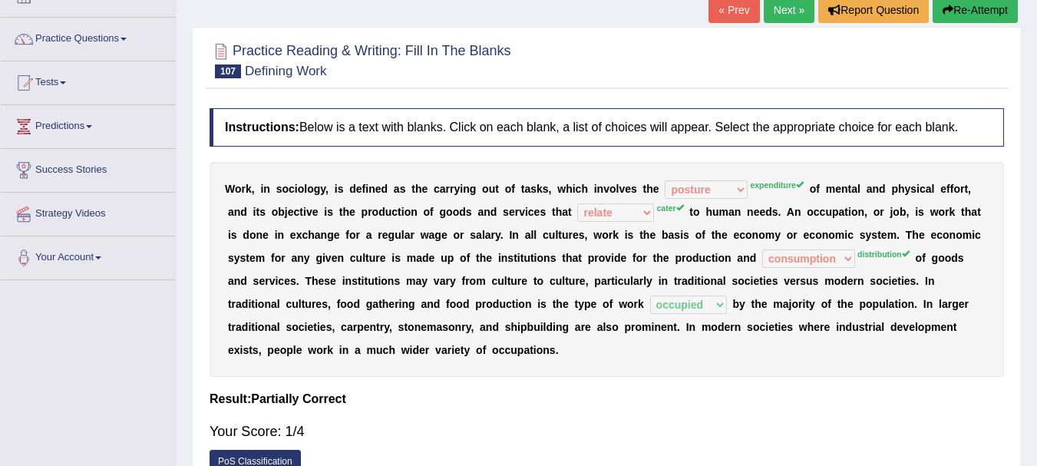
scroll to position [21, 0]
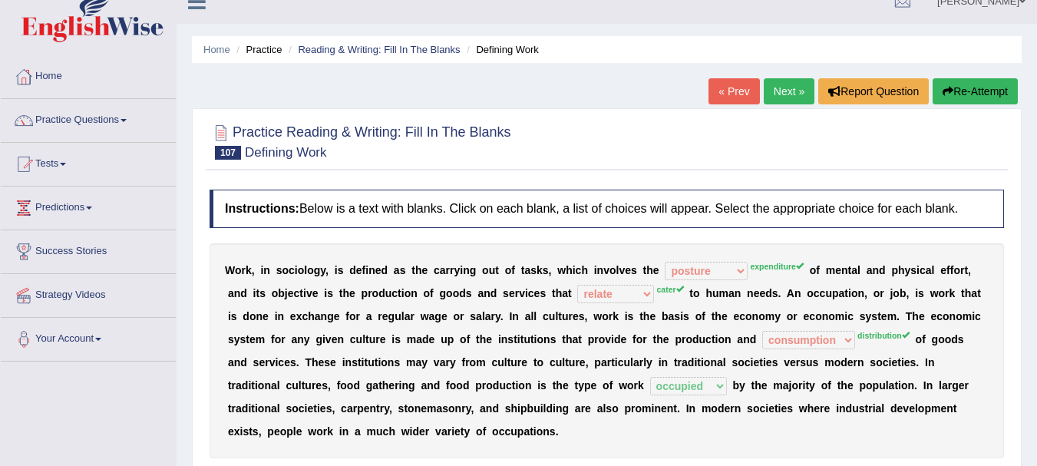
click at [970, 90] on button "Re-Attempt" at bounding box center [975, 91] width 85 height 26
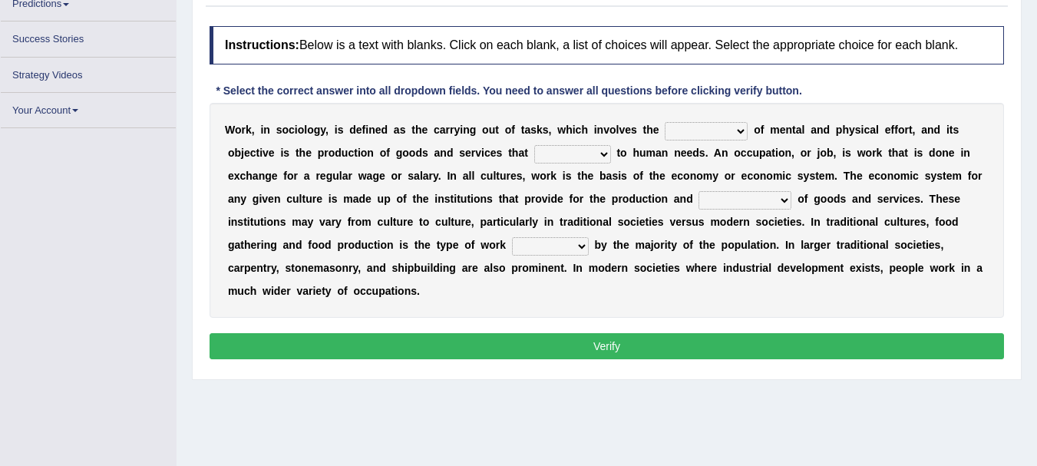
scroll to position [155, 0]
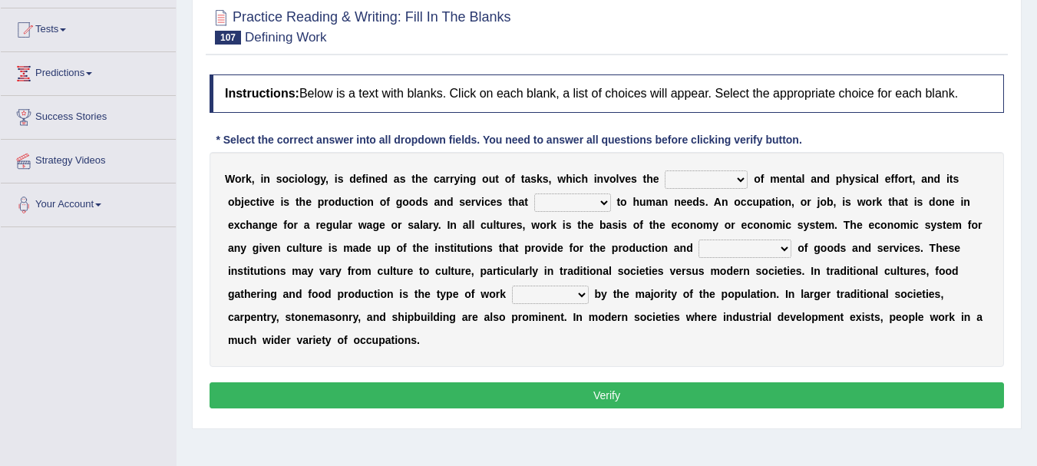
click at [704, 180] on select "conjecture apiculture posture expenditure" at bounding box center [706, 179] width 83 height 18
select select "expenditure"
click at [665, 170] on select "conjecture apiculture posture expenditure" at bounding box center [706, 179] width 83 height 18
click at [572, 203] on select "add design relate cater" at bounding box center [572, 202] width 77 height 18
select select "cater"
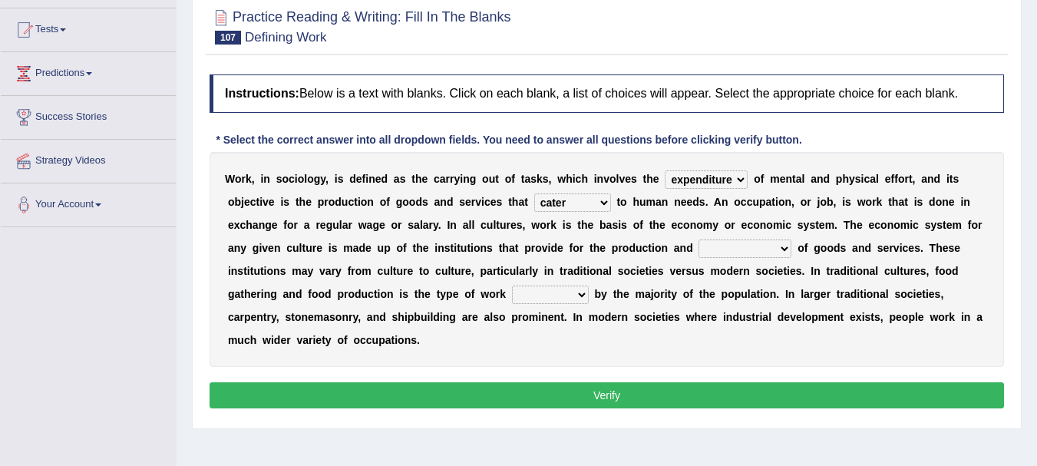
click at [534, 193] on select "add design relate cater" at bounding box center [572, 202] width 77 height 18
click at [754, 253] on select "figuration distribution consumption disintegration" at bounding box center [745, 249] width 93 height 18
select select "distribution"
click at [699, 240] on select "figuration distribution consumption disintegration" at bounding box center [745, 249] width 93 height 18
click at [547, 295] on select "canopied built occupied simplified" at bounding box center [550, 295] width 77 height 18
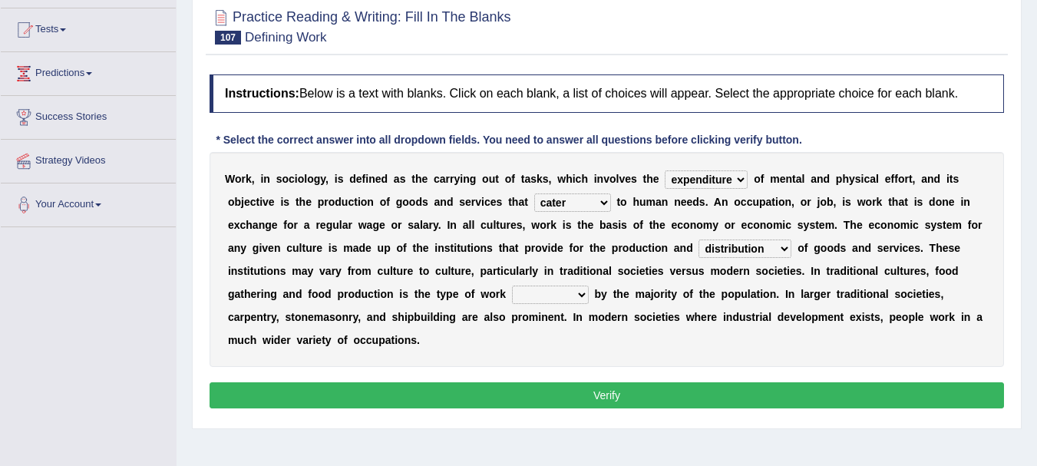
select select "occupied"
click at [512, 286] on select "canopied built occupied simplified" at bounding box center [550, 295] width 77 height 18
click at [616, 398] on button "Verify" at bounding box center [607, 395] width 795 height 26
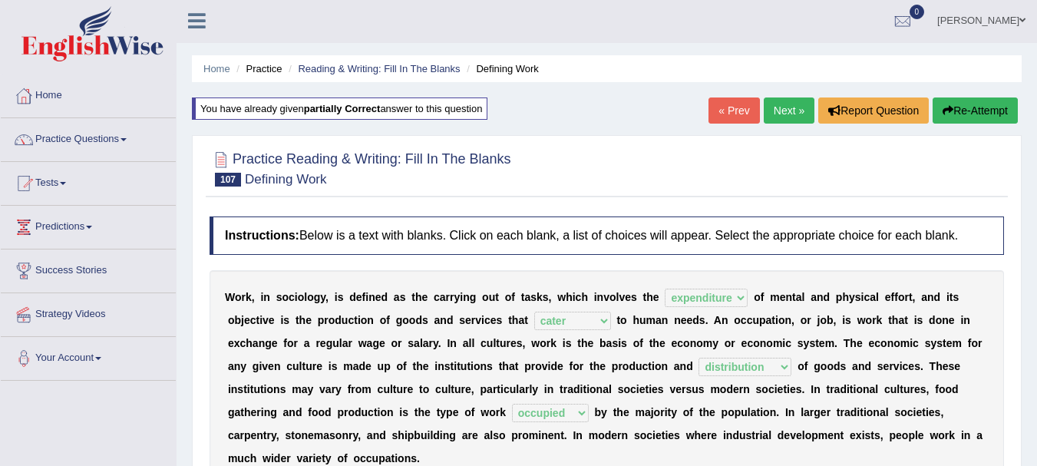
scroll to position [0, 0]
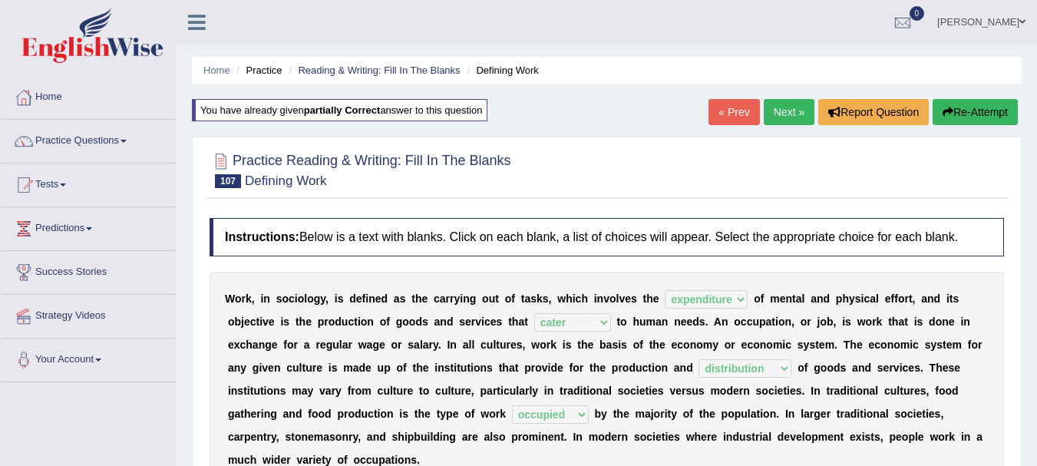
click at [786, 116] on link "Next »" at bounding box center [789, 112] width 51 height 26
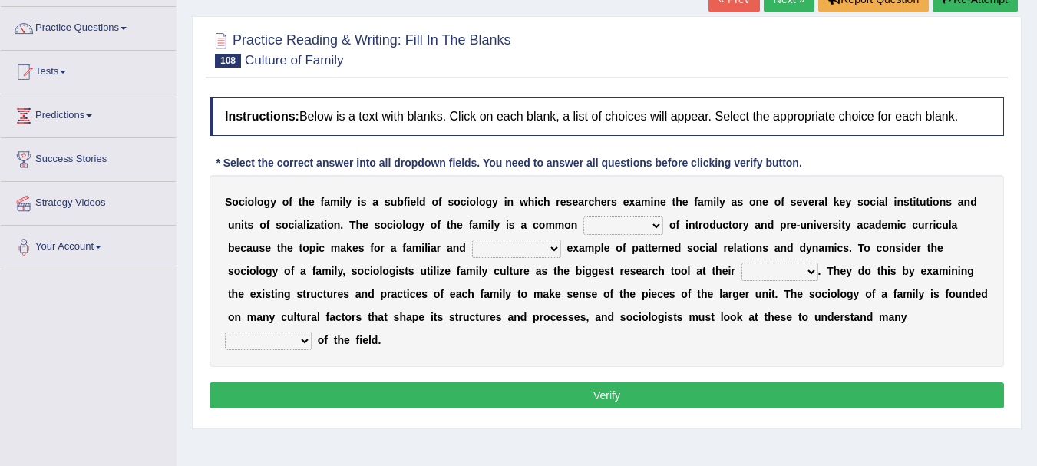
scroll to position [133, 0]
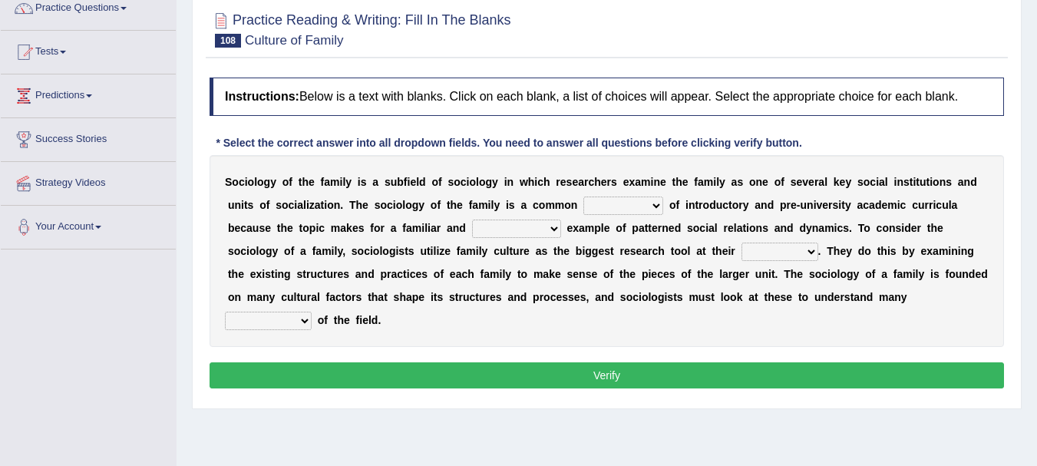
click at [651, 214] on select "component eminent opponent continent" at bounding box center [624, 206] width 80 height 18
select select "component"
click at [584, 197] on select "component eminent opponent continent" at bounding box center [624, 206] width 80 height 18
click at [497, 232] on select "ineffective introspective illustrative inoperative" at bounding box center [516, 229] width 89 height 18
select select "introspective"
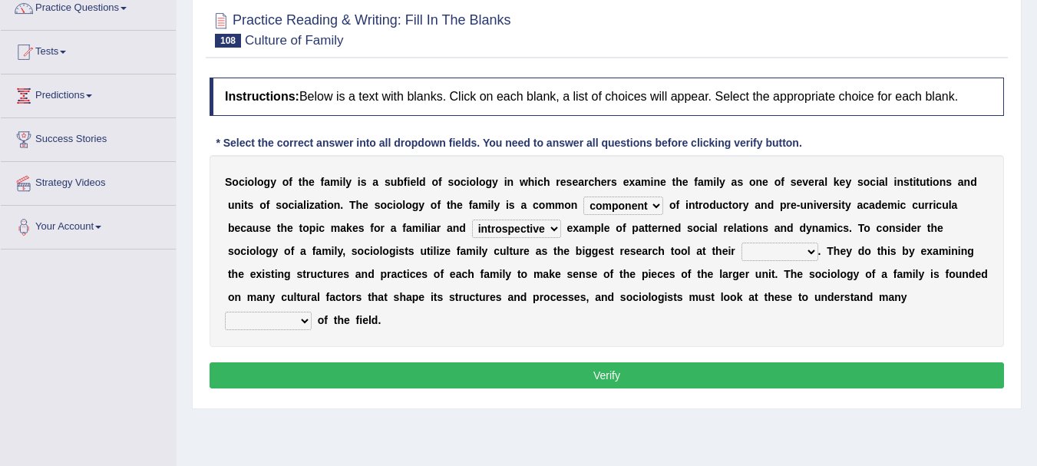
click at [472, 220] on select "ineffective introspective illustrative inoperative" at bounding box center [516, 229] width 89 height 18
click at [801, 249] on select "disposal proposal rehearsal refusal" at bounding box center [780, 252] width 77 height 18
select select "proposal"
click at [742, 243] on select "disposal proposal rehearsal refusal" at bounding box center [780, 252] width 77 height 18
click at [295, 326] on select "refusal frailties amenities complexities" at bounding box center [268, 321] width 87 height 18
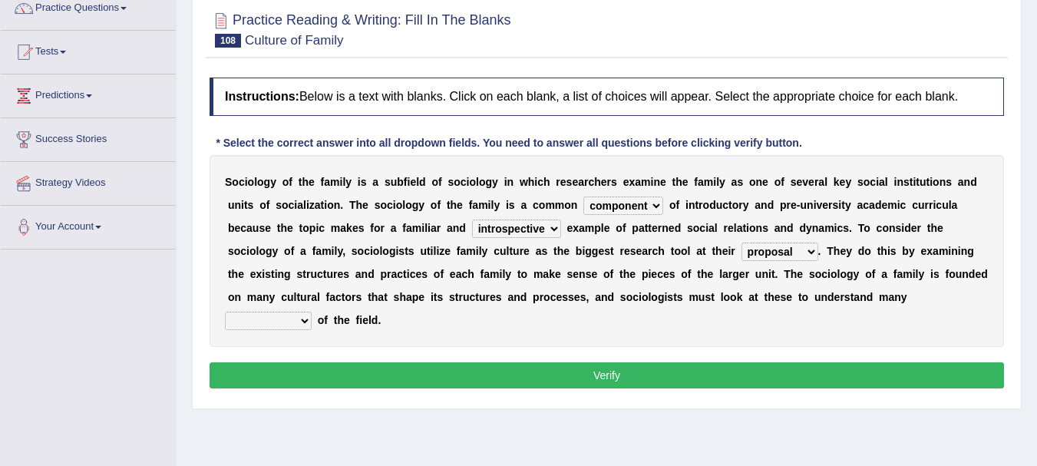
select select "amenities"
click at [225, 312] on select "refusal frailties amenities complexities" at bounding box center [268, 321] width 87 height 18
click at [610, 374] on button "Verify" at bounding box center [607, 375] width 795 height 26
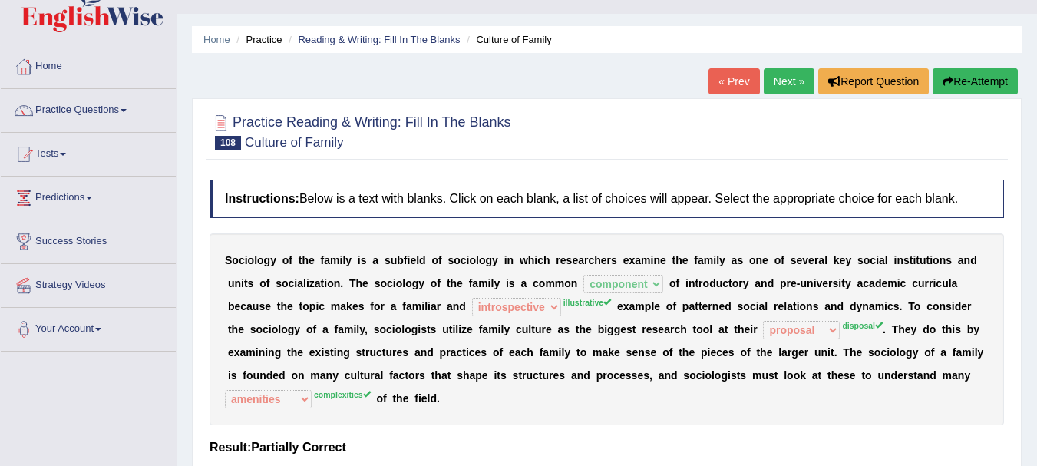
scroll to position [0, 0]
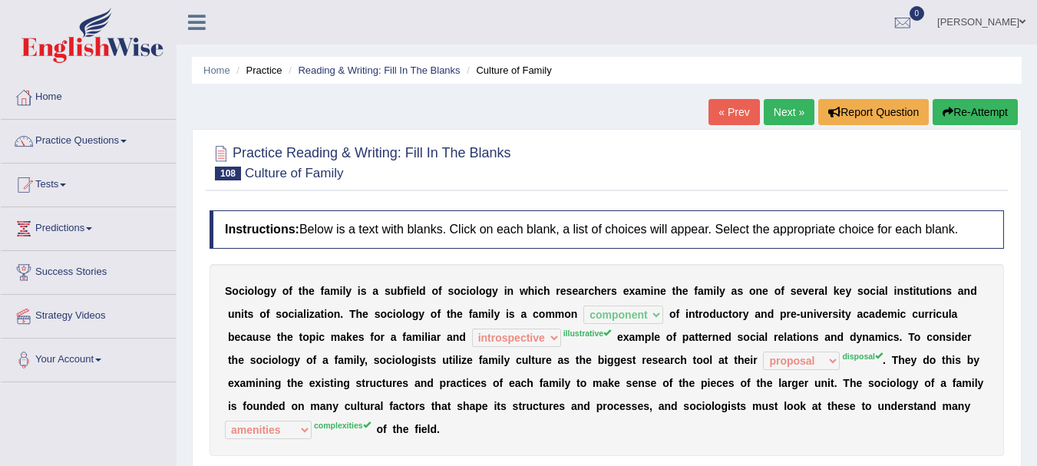
click at [998, 107] on button "Re-Attempt" at bounding box center [975, 112] width 85 height 26
